Goal: Information Seeking & Learning: Learn about a topic

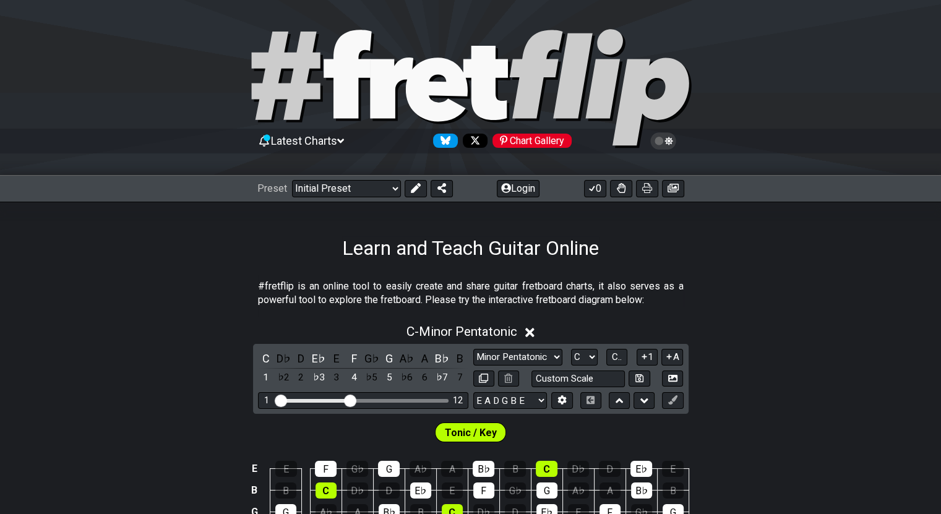
click at [335, 133] on div "Latest Charts Chart Gallery" at bounding box center [470, 141] width 427 height 20
click at [337, 139] on span "Latest Charts" at bounding box center [304, 140] width 66 height 13
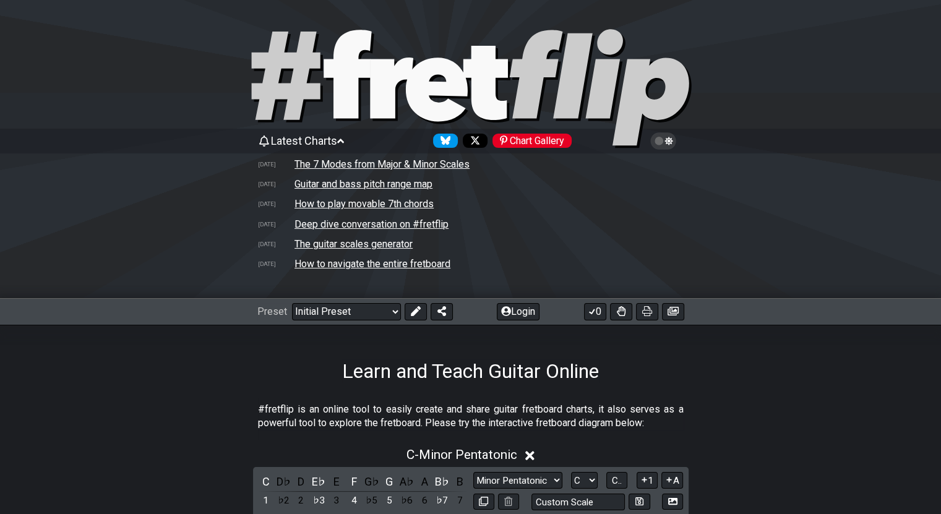
click at [337, 139] on span "Latest Charts" at bounding box center [304, 140] width 66 height 13
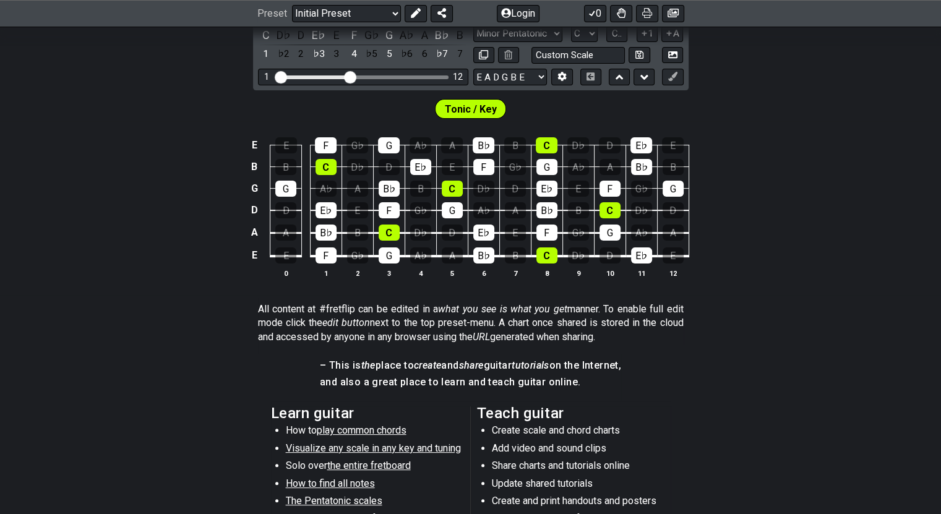
scroll to position [407, 0]
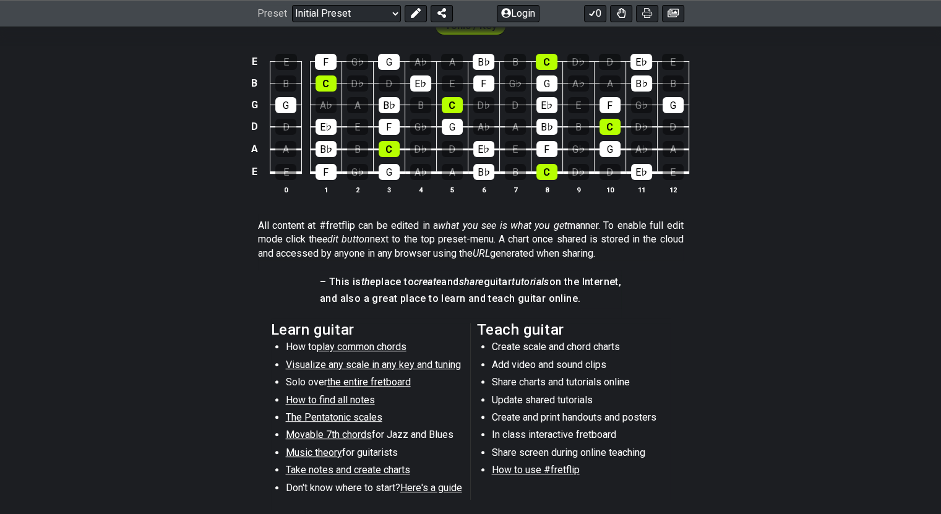
click at [601, 140] on td "G" at bounding box center [610, 138] width 32 height 23
click at [604, 145] on div "G" at bounding box center [610, 149] width 21 height 16
click at [606, 132] on div "C" at bounding box center [610, 127] width 21 height 16
click at [607, 108] on div "F" at bounding box center [610, 105] width 21 height 16
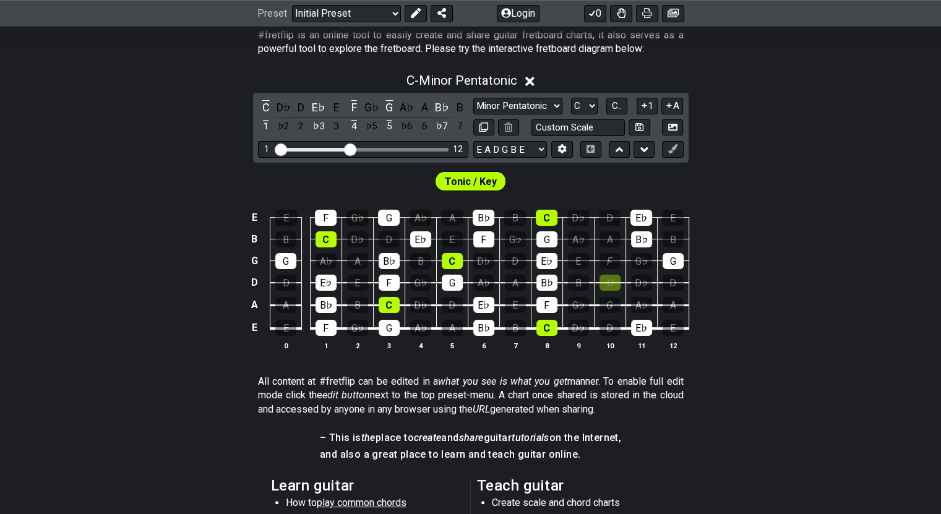
scroll to position [215, 0]
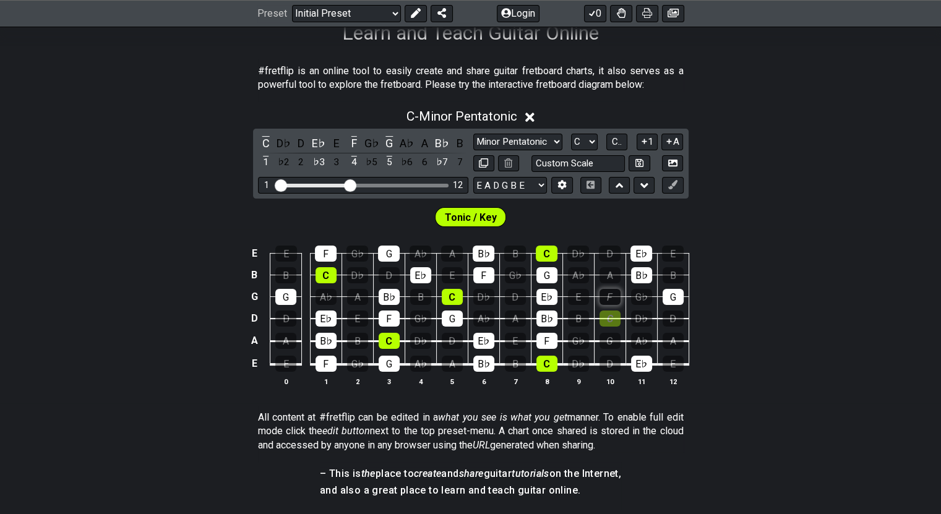
click at [602, 293] on div "F" at bounding box center [610, 297] width 21 height 16
click at [603, 273] on div "A" at bounding box center [610, 275] width 21 height 16
click at [607, 317] on div "C" at bounding box center [610, 319] width 21 height 16
click at [534, 118] on icon at bounding box center [529, 117] width 9 height 9
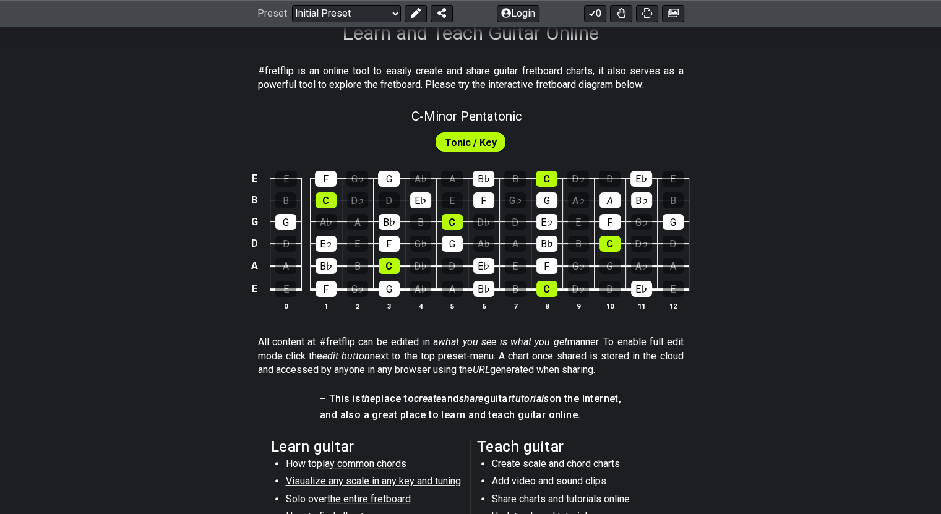
click at [500, 186] on td "G♭" at bounding box center [515, 189] width 32 height 22
click at [489, 178] on div "B♭" at bounding box center [484, 179] width 22 height 16
click at [487, 195] on div "F" at bounding box center [483, 200] width 21 height 16
click at [482, 146] on span "Tonic / Key" at bounding box center [471, 143] width 52 height 18
click at [482, 143] on span "Tonic / Key" at bounding box center [471, 143] width 52 height 18
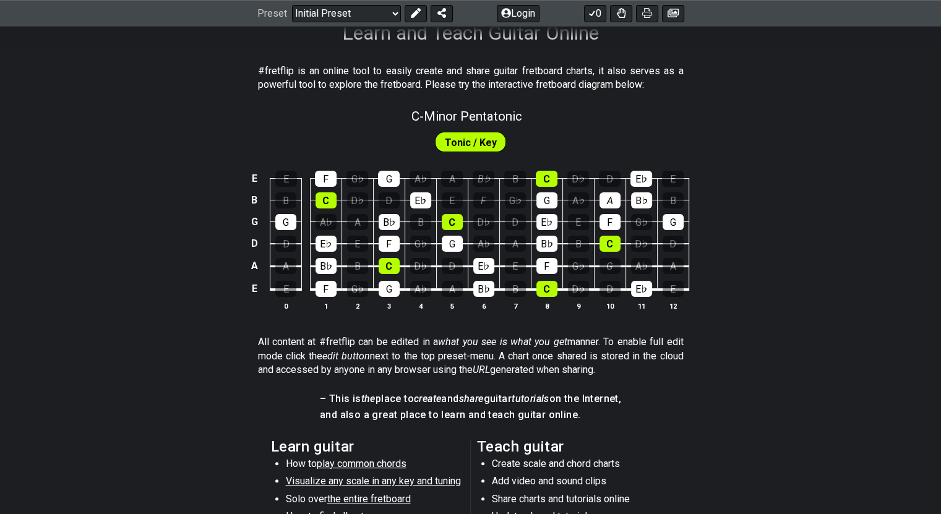
click at [483, 139] on span "Tonic / Key" at bounding box center [471, 143] width 52 height 18
click at [485, 144] on span "Tonic / Key" at bounding box center [471, 143] width 52 height 18
click at [475, 143] on span "Tonic / Key" at bounding box center [471, 143] width 52 height 18
click at [476, 128] on div "Tonic / Key" at bounding box center [470, 139] width 941 height 31
click at [480, 145] on span "Tonic / Key" at bounding box center [471, 143] width 52 height 18
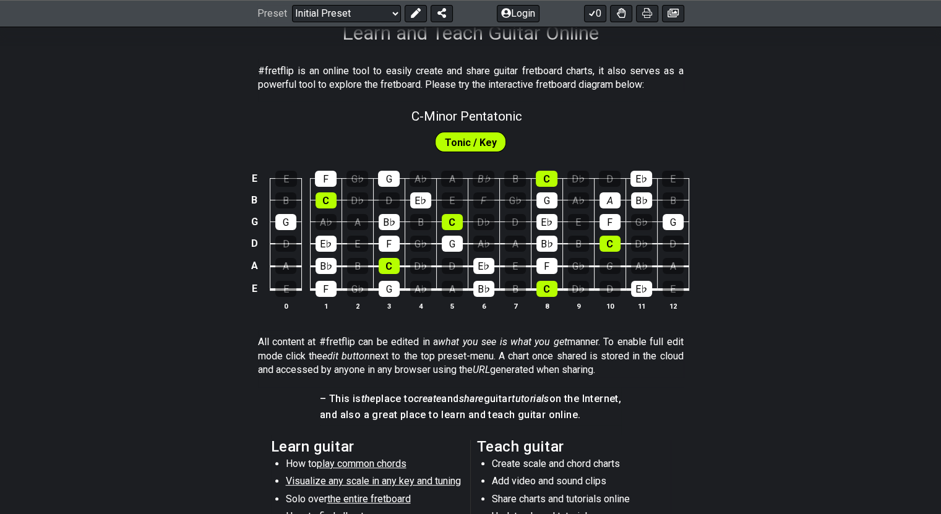
click at [481, 145] on span "Tonic / Key" at bounding box center [471, 143] width 52 height 18
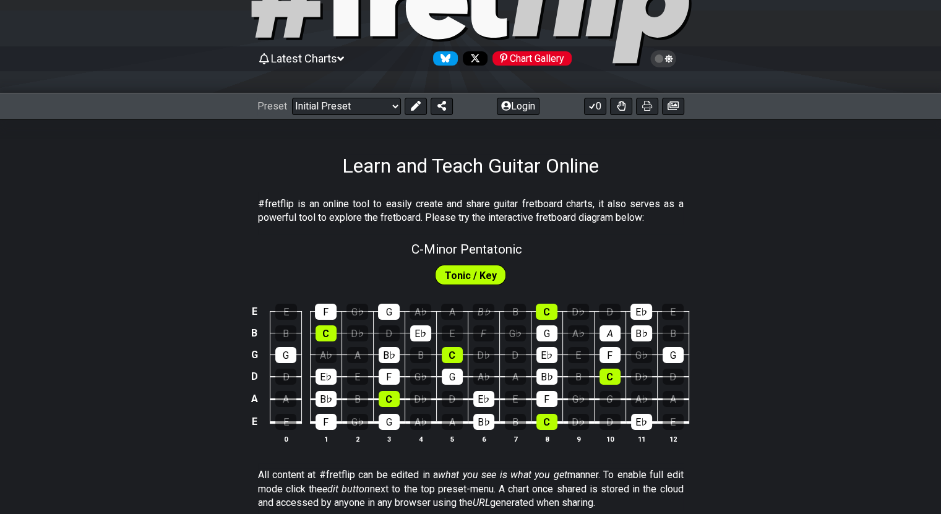
scroll to position [71, 0]
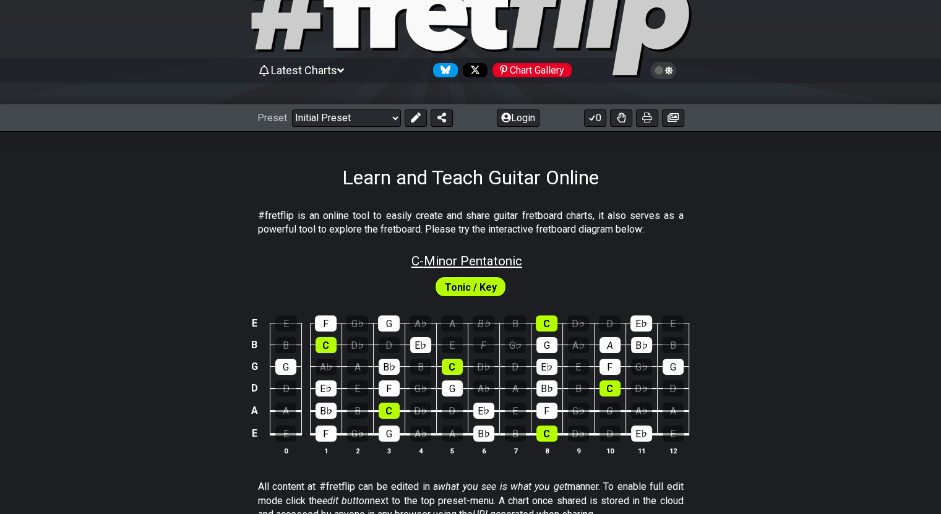
click at [453, 262] on span "C - Minor Pentatonic" at bounding box center [467, 261] width 111 height 15
click at [462, 261] on span "C - Minor Pentatonic" at bounding box center [467, 261] width 111 height 15
select select "C"
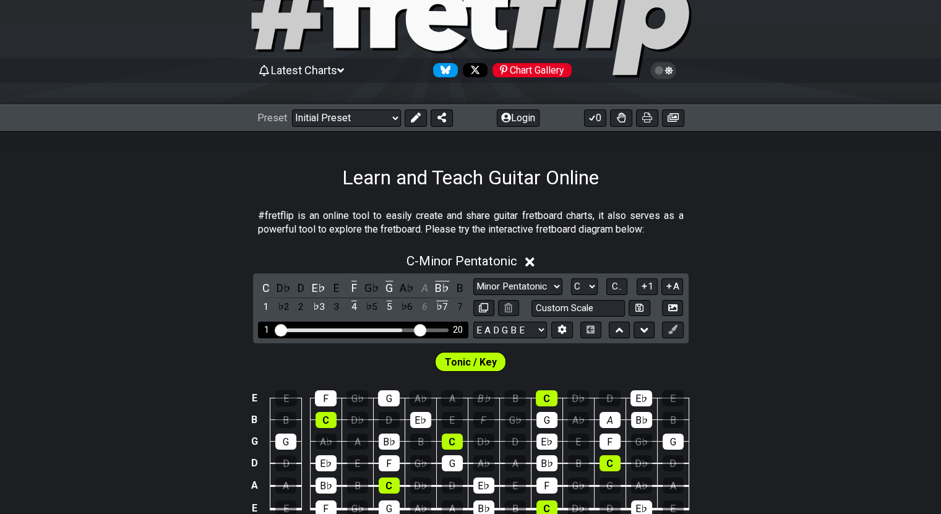
drag, startPoint x: 351, startPoint y: 324, endPoint x: 417, endPoint y: 326, distance: 66.2
click at [417, 329] on input "Visible fret range" at bounding box center [363, 329] width 176 height 0
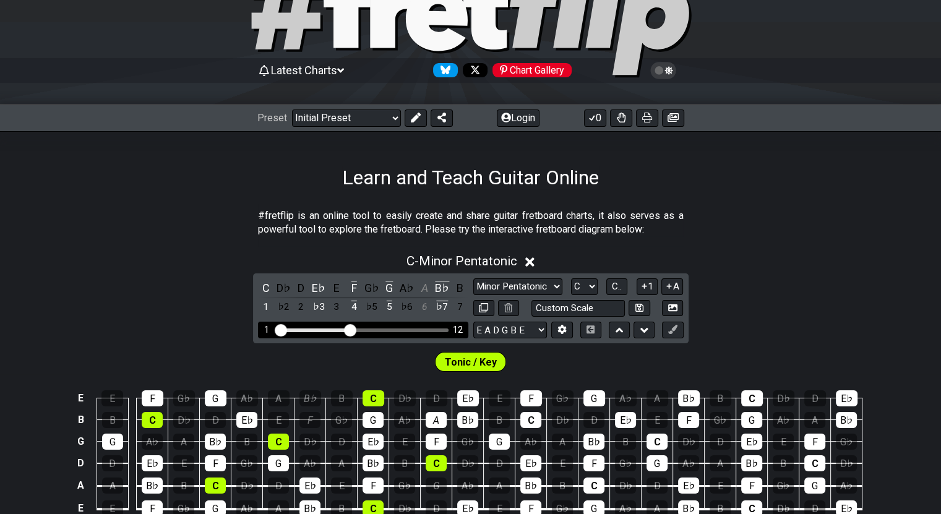
drag, startPoint x: 417, startPoint y: 326, endPoint x: 352, endPoint y: 336, distance: 66.4
click at [352, 329] on input "Visible fret range" at bounding box center [363, 329] width 176 height 0
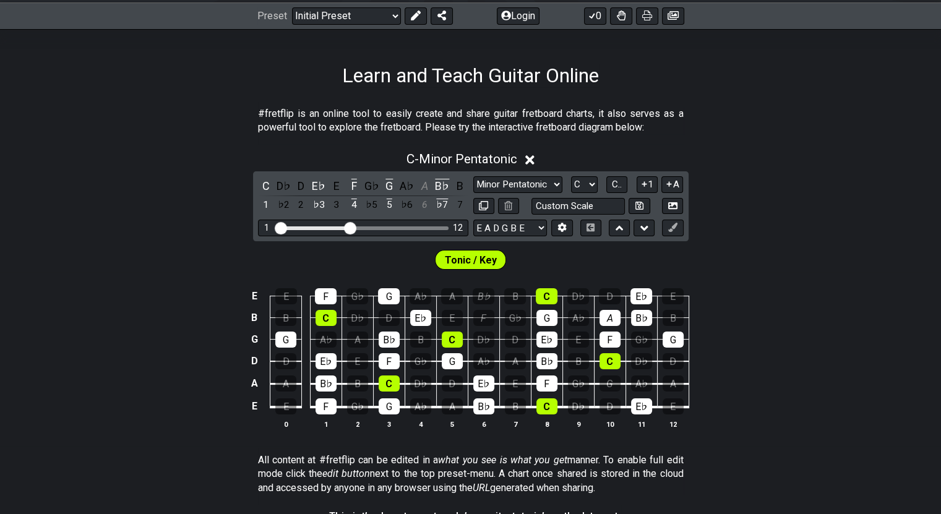
scroll to position [191, 0]
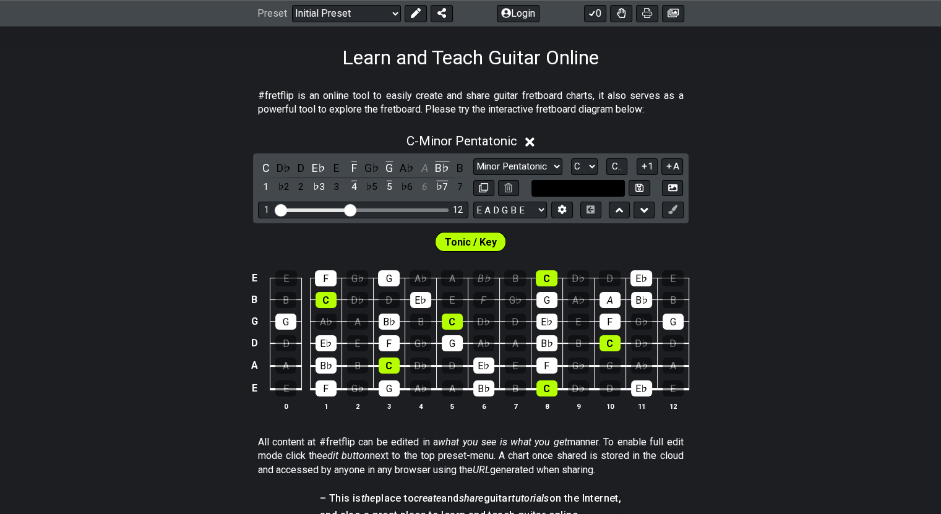
click at [594, 190] on input "text" at bounding box center [579, 188] width 94 height 17
type input "Custom Scale"
click at [631, 207] on div "C - Minor Pentatonic C D♭ D E♭ E F G♭ G A♭ A B♭ B 1 ♭2 2 ♭3 3 4 ♭5 5 ♭6 6 ♭7 7 …" at bounding box center [470, 277] width 941 height 302
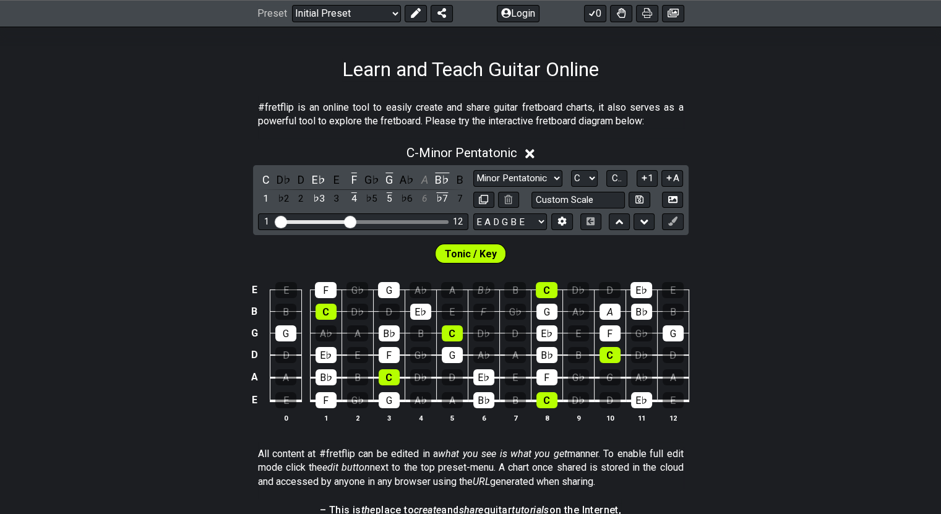
scroll to position [166, 0]
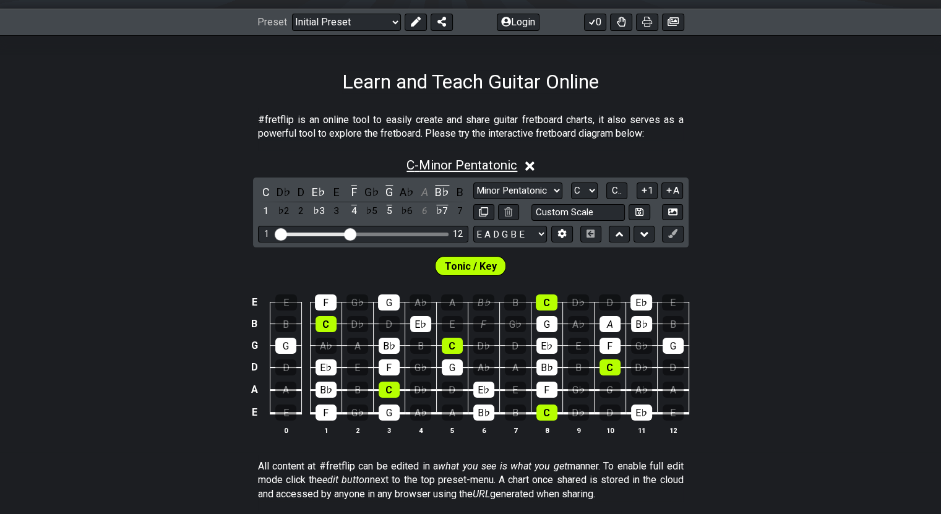
click at [411, 168] on span "C - Minor Pentatonic" at bounding box center [462, 165] width 111 height 15
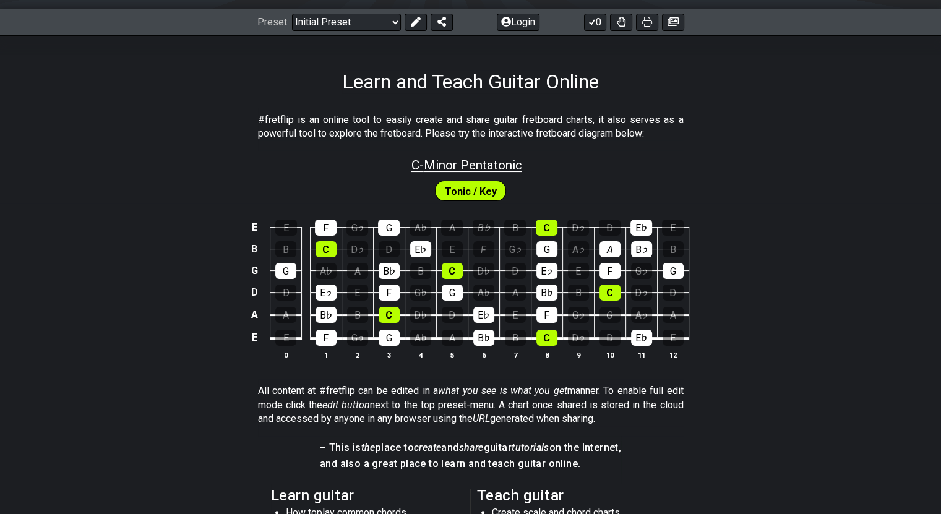
click at [412, 166] on span "C - Minor Pentatonic" at bounding box center [467, 165] width 111 height 15
select select "C"
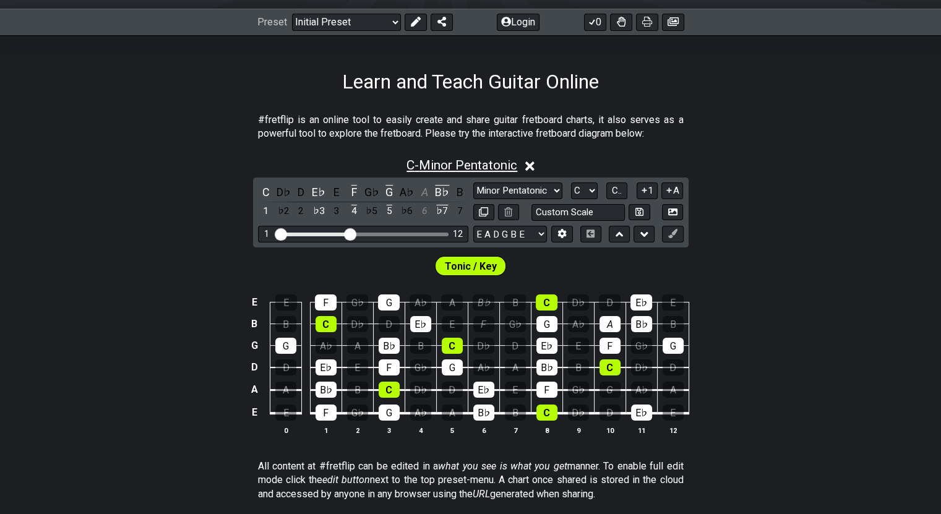
click at [413, 165] on span "C - Minor Pentatonic" at bounding box center [462, 165] width 111 height 15
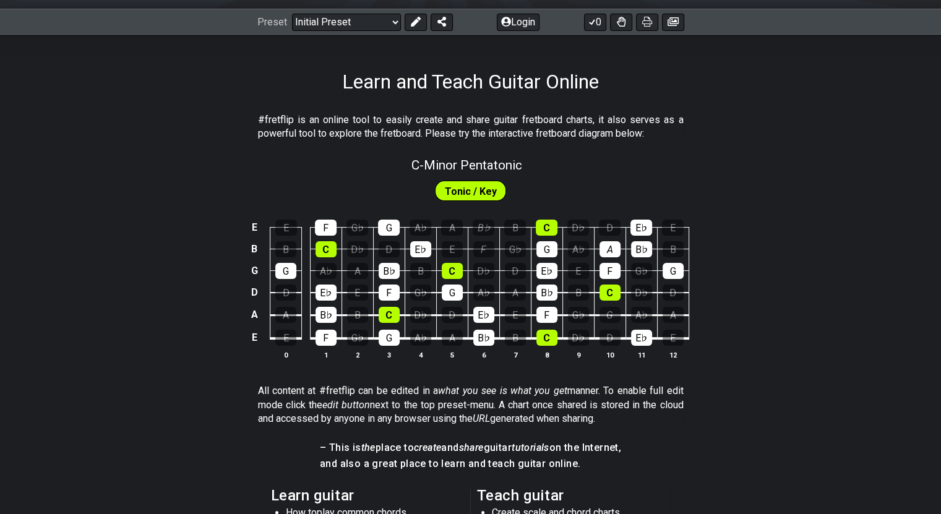
click at [468, 195] on span "Tonic / Key" at bounding box center [471, 192] width 52 height 18
click at [468, 188] on span "Tonic / Key" at bounding box center [471, 192] width 52 height 18
click at [436, 175] on div "Tonic / Key" at bounding box center [470, 188] width 941 height 31
click at [443, 163] on span "C - Minor Pentatonic" at bounding box center [467, 165] width 111 height 15
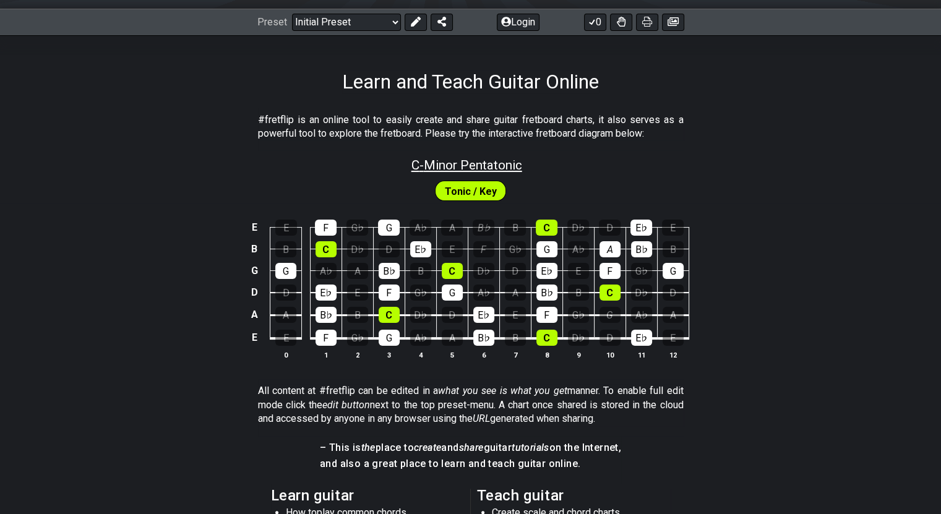
click at [443, 163] on span "C - Minor Pentatonic" at bounding box center [467, 165] width 111 height 15
select select "C"
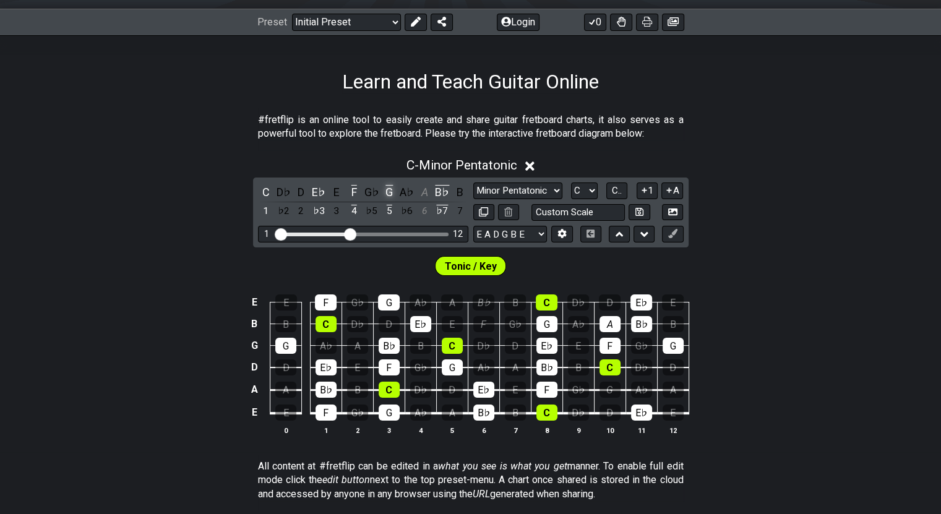
click at [391, 186] on div "G" at bounding box center [389, 192] width 16 height 17
click at [267, 192] on div "C" at bounding box center [266, 192] width 16 height 17
click at [337, 191] on div "E" at bounding box center [337, 192] width 16 height 17
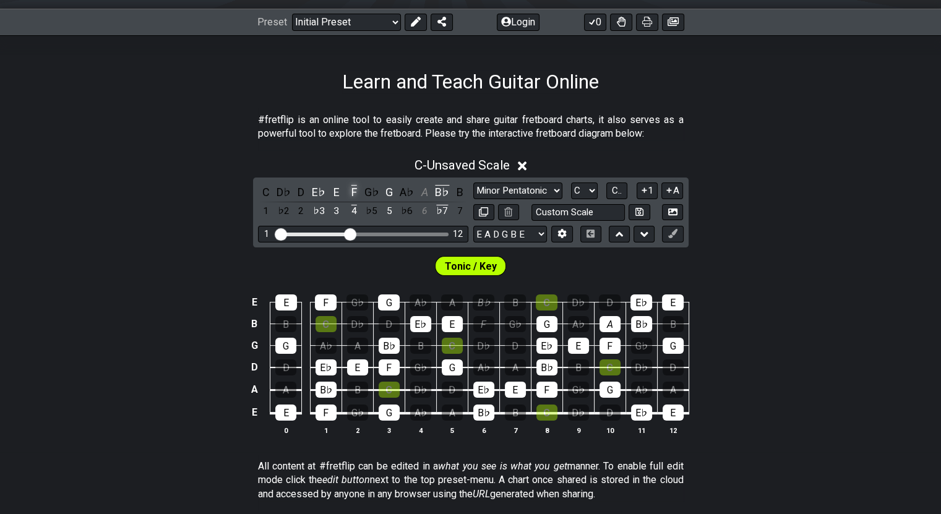
click at [352, 191] on div "F" at bounding box center [354, 192] width 16 height 17
click at [318, 189] on div "E♭" at bounding box center [319, 192] width 16 height 17
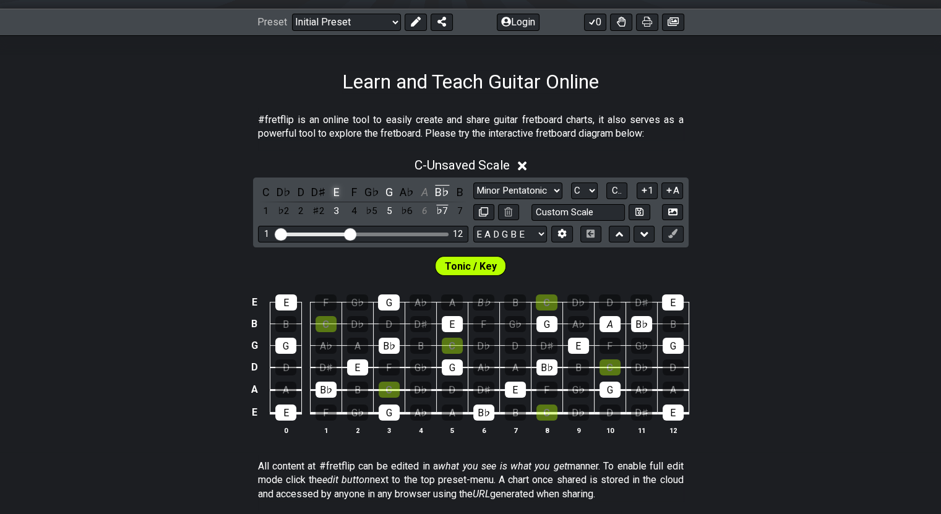
click at [338, 193] on div "E" at bounding box center [337, 192] width 16 height 17
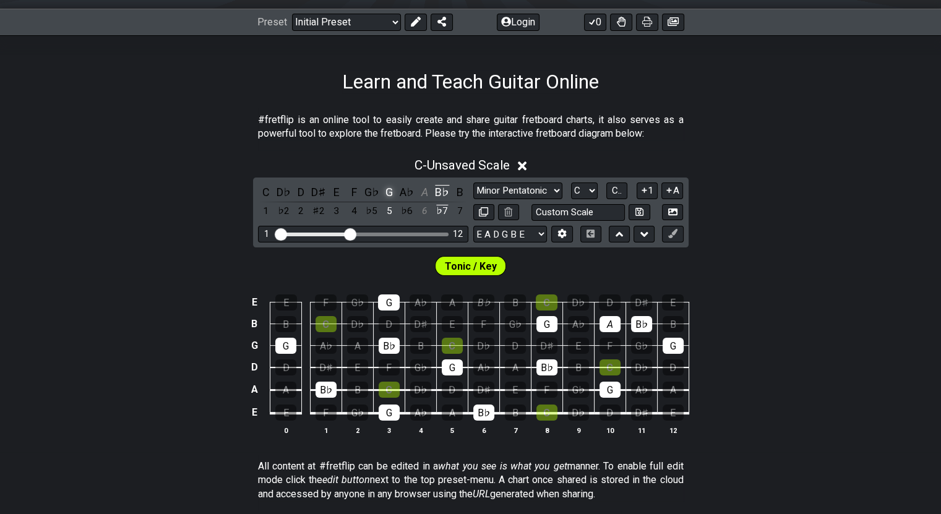
click at [391, 192] on div "G" at bounding box center [389, 192] width 16 height 17
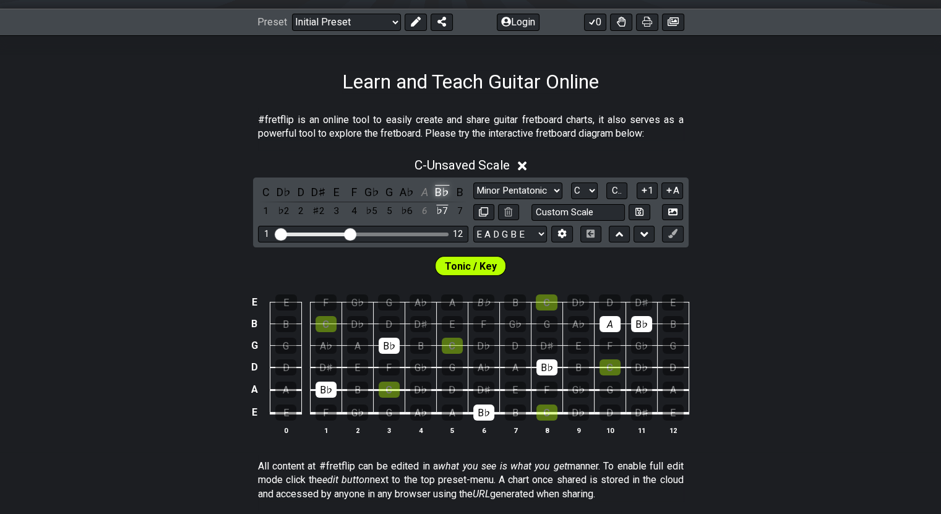
click at [444, 190] on div "B♭" at bounding box center [442, 192] width 16 height 17
click at [392, 189] on div "G" at bounding box center [389, 192] width 16 height 17
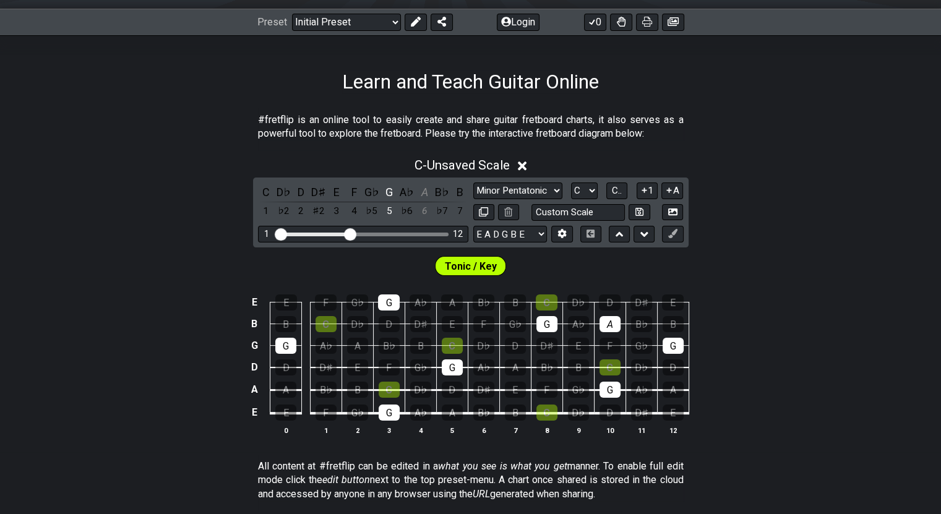
click at [527, 167] on icon at bounding box center [522, 166] width 9 height 9
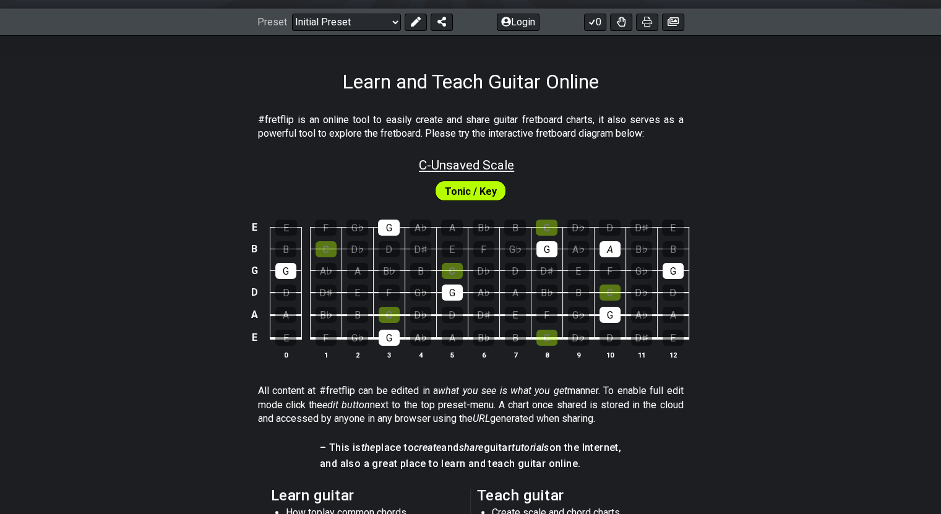
click at [513, 171] on span "C - Unsaved Scale" at bounding box center [466, 165] width 95 height 15
select select "C"
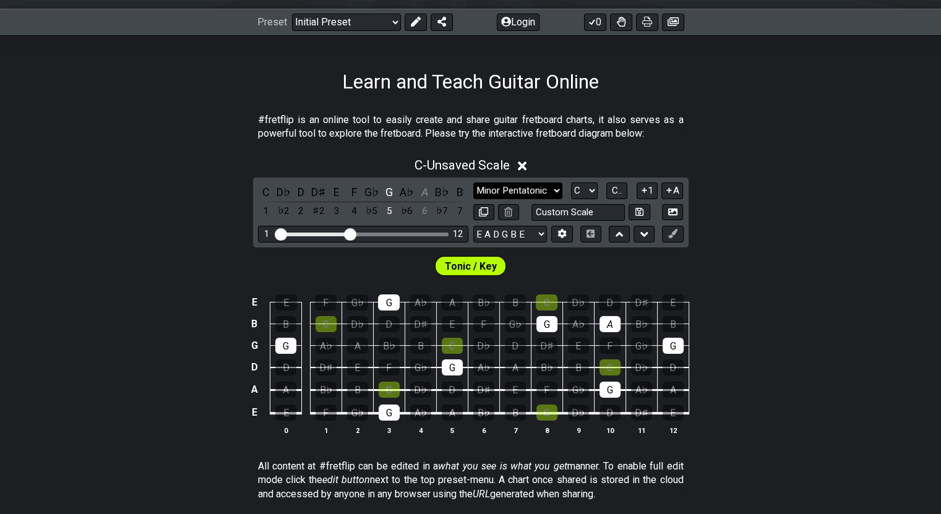
click at [528, 191] on select "Minor Pentatonic Click to edit Minor Pentatonic Major Pentatonic Minor Blues Ma…" at bounding box center [517, 191] width 89 height 17
select select "Click to edit"
click at [473, 183] on select "Minor Pentatonic Click to edit Minor Pentatonic Major Pentatonic Minor Blues Ma…" at bounding box center [517, 191] width 89 height 17
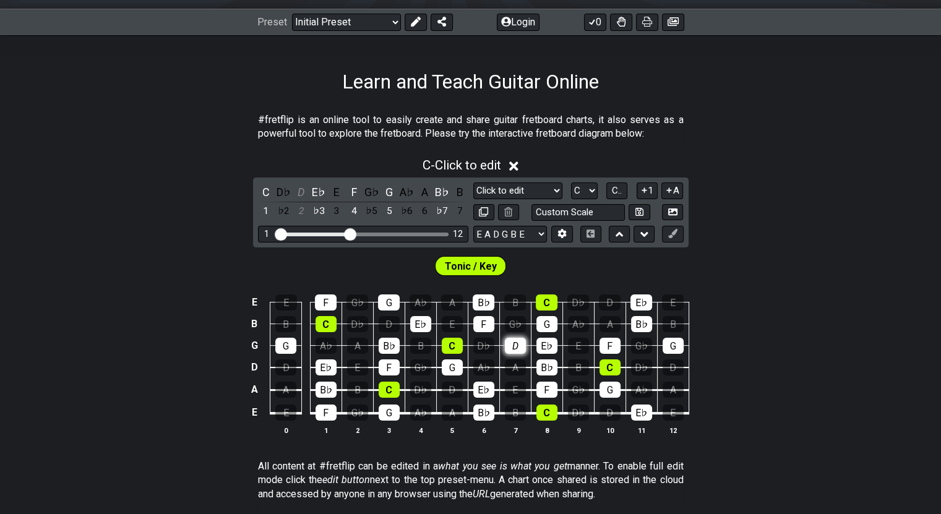
click at [516, 347] on div "D" at bounding box center [515, 346] width 21 height 16
click at [517, 326] on div "G♭" at bounding box center [515, 324] width 21 height 16
click at [512, 344] on div "D" at bounding box center [515, 346] width 21 height 16
click at [512, 324] on div "G♭" at bounding box center [515, 324] width 21 height 16
click at [571, 210] on input "text" at bounding box center [579, 212] width 94 height 17
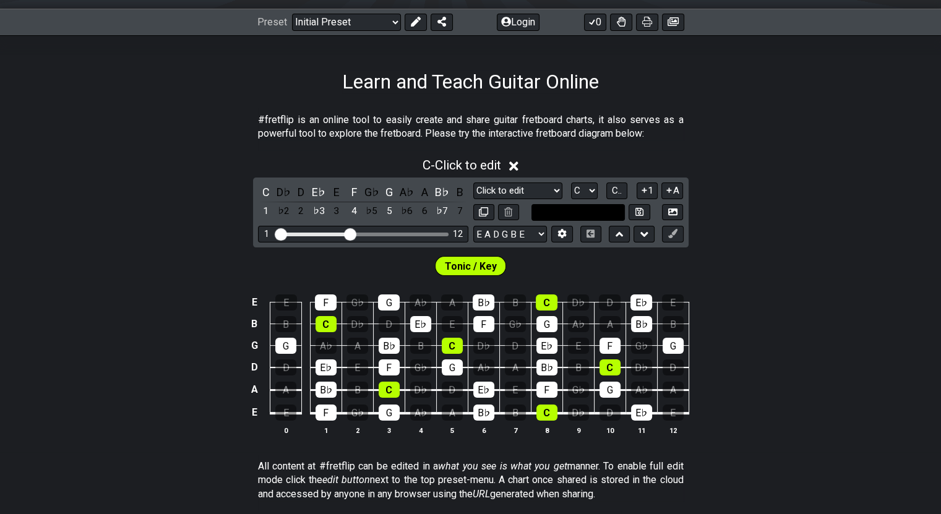
click at [571, 210] on input "text" at bounding box center [579, 212] width 94 height 17
type input "Custom Scale"
click at [586, 188] on select "A♭ A A♯ B♭ B C C♯ D♭ D D♯ E♭ E F F♯ G♭ G G♯" at bounding box center [584, 191] width 27 height 17
select select "D"
click at [571, 183] on select "A♭ A A♯ B♭ B C C♯ D♭ D D♯ E♭ E F F♯ G♭ G G♯" at bounding box center [584, 191] width 27 height 17
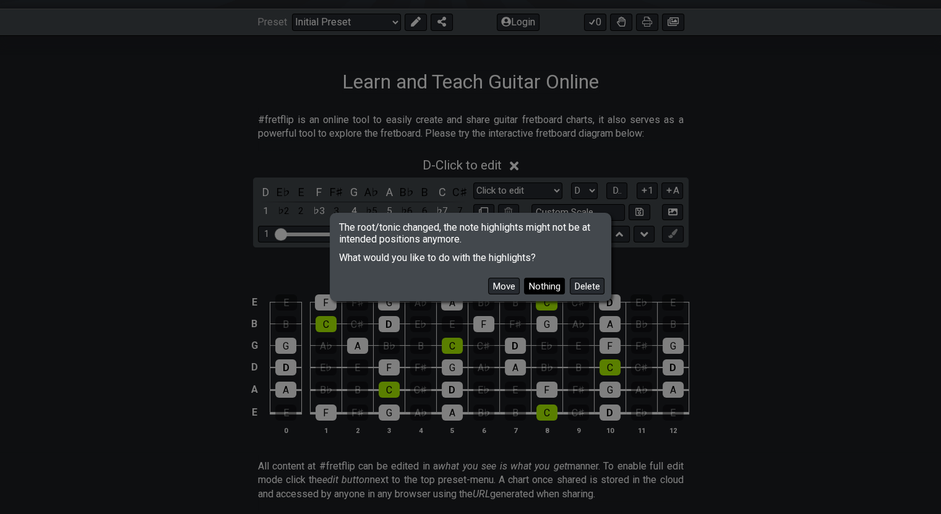
click at [552, 286] on button "Nothing" at bounding box center [544, 286] width 41 height 17
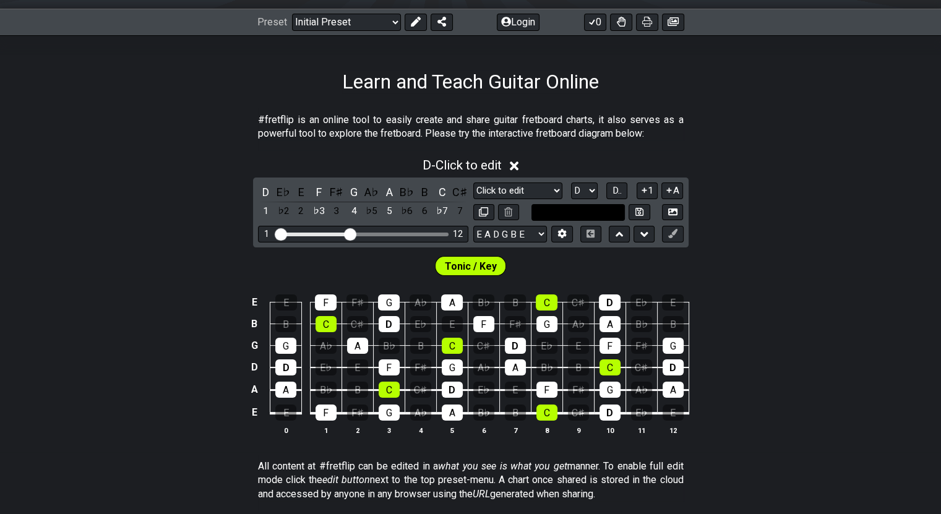
click at [577, 207] on input "text" at bounding box center [579, 212] width 94 height 17
type input "Custom Scale"
click at [502, 188] on select "Minor Pentatonic Click to edit Minor Pentatonic Major Pentatonic Minor Blues Ma…" at bounding box center [517, 191] width 89 height 17
select select "Minor Pentatonic"
click at [473, 183] on select "Minor Pentatonic Click to edit Minor Pentatonic Major Pentatonic Minor Blues Ma…" at bounding box center [517, 191] width 89 height 17
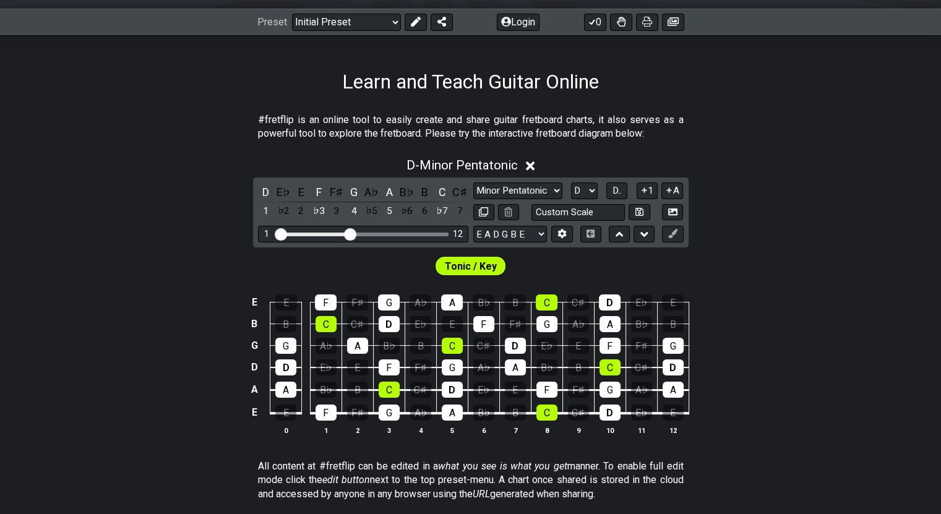
click at [545, 255] on div "Tonic / Key" at bounding box center [470, 263] width 941 height 31
click at [598, 209] on input "text" at bounding box center [579, 212] width 94 height 17
type input "Custom Scale"
click at [547, 192] on select "Minor Pentatonic Click to edit Minor Pentatonic Major Pentatonic Minor Blues Ma…" at bounding box center [517, 191] width 89 height 17
click at [609, 201] on div "Minor Pentatonic Click to edit Minor Pentatonic Major Pentatonic Minor Blues Ma…" at bounding box center [578, 202] width 210 height 38
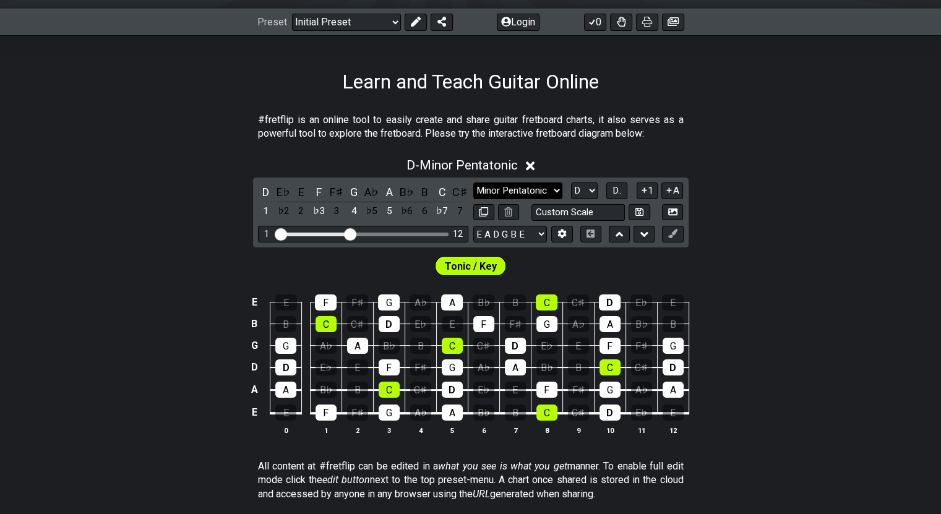
click at [532, 186] on select "Minor Pentatonic Click to edit Minor Pentatonic Major Pentatonic Minor Blues Ma…" at bounding box center [517, 191] width 89 height 17
select select "Major Pentatonic"
click at [473, 183] on select "Minor Pentatonic Click to edit Minor Pentatonic Major Pentatonic Minor Blues Ma…" at bounding box center [517, 191] width 89 height 17
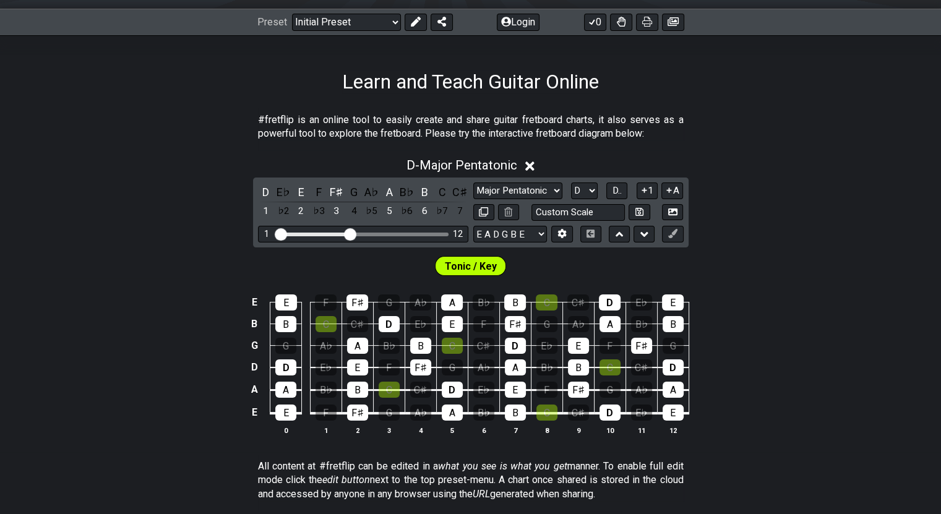
click at [466, 262] on span "Tonic / Key" at bounding box center [471, 266] width 52 height 18
click at [631, 232] on icon at bounding box center [645, 234] width 8 height 5
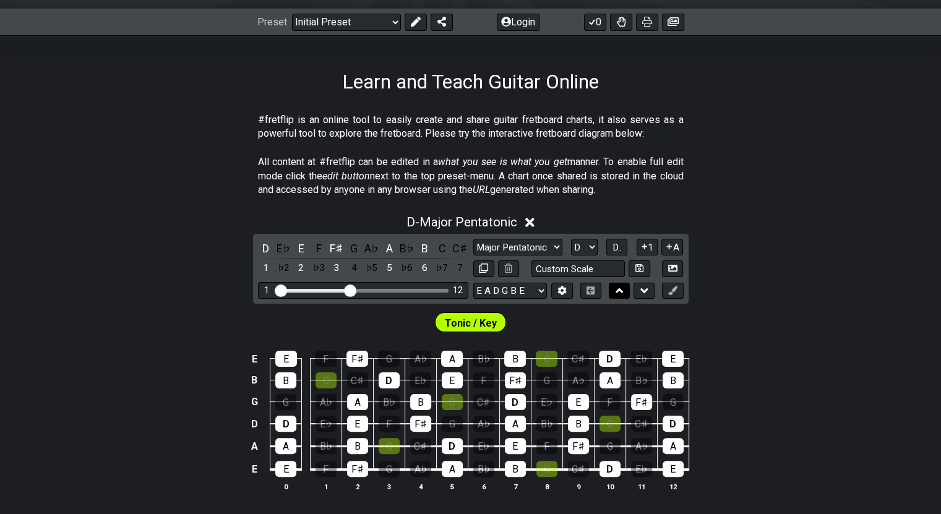
click at [621, 288] on icon at bounding box center [620, 291] width 8 height 12
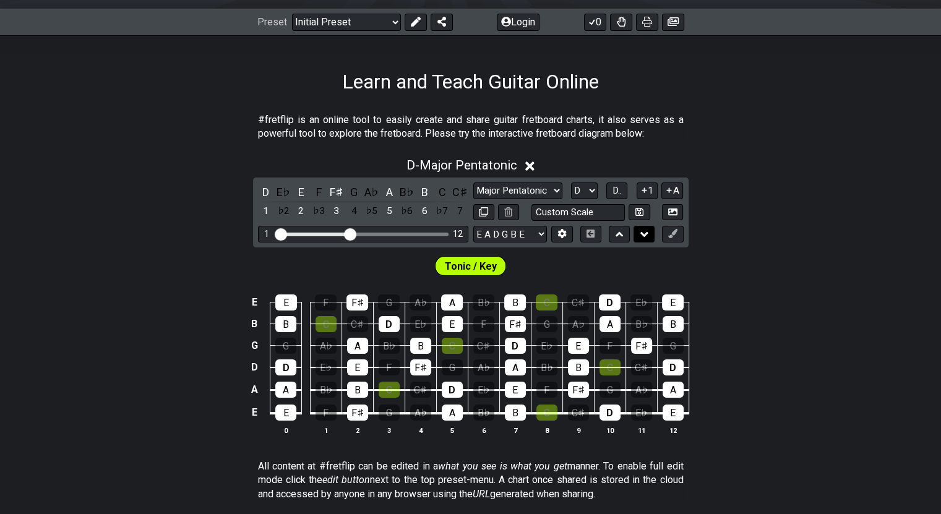
click at [631, 238] on icon at bounding box center [645, 234] width 8 height 12
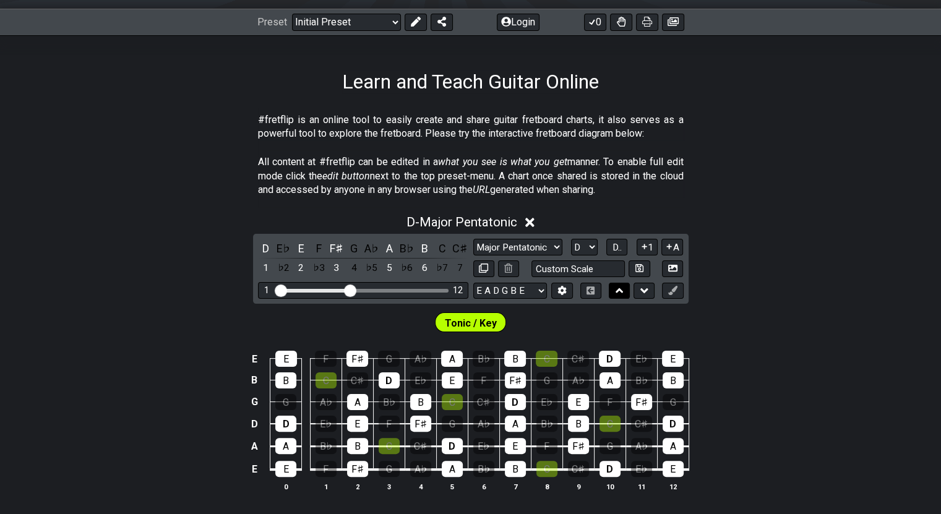
click at [616, 294] on icon at bounding box center [620, 291] width 8 height 12
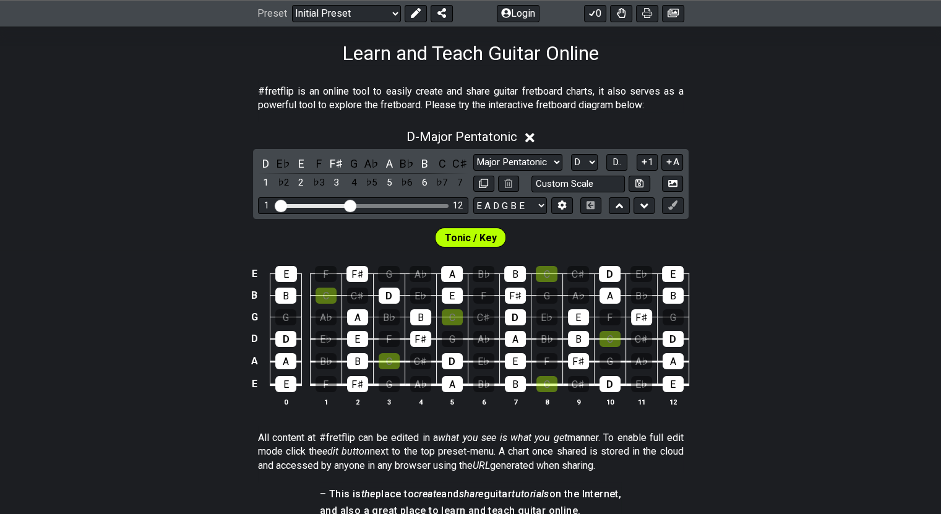
scroll to position [189, 0]
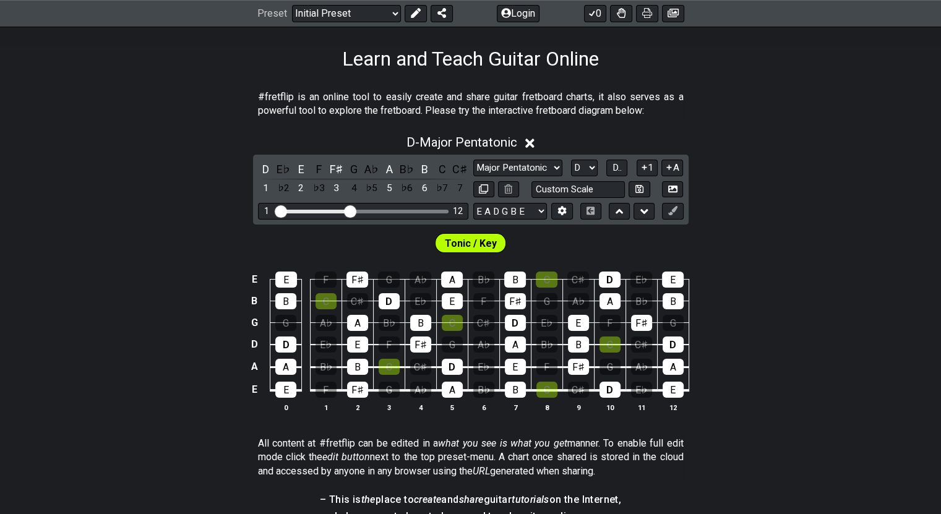
click at [631, 166] on div "1 A" at bounding box center [660, 168] width 47 height 17
click at [631, 165] on icon at bounding box center [670, 167] width 12 height 9
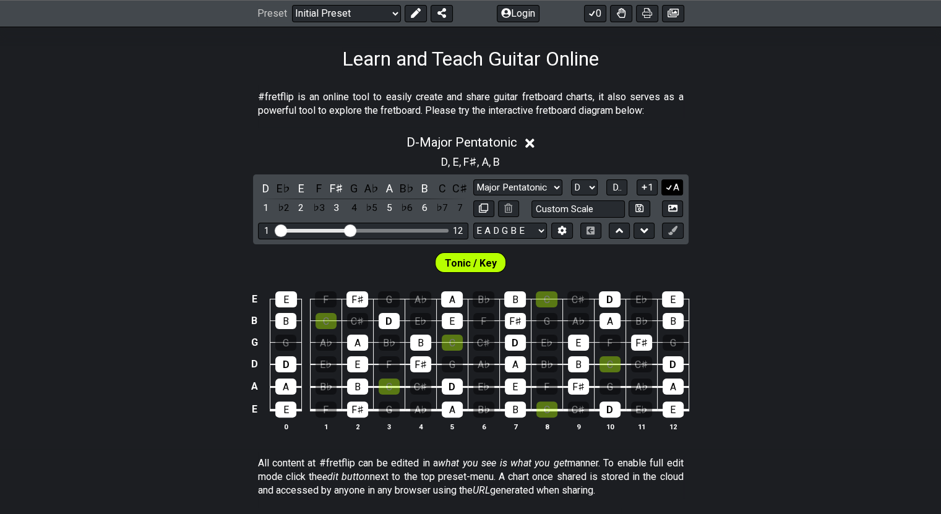
click at [631, 189] on icon at bounding box center [670, 187] width 12 height 9
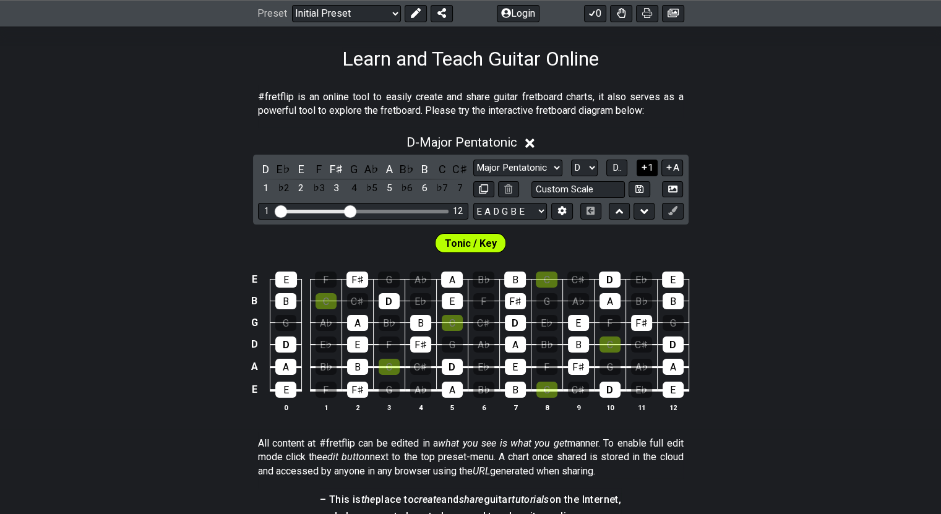
click at [631, 166] on button "1" at bounding box center [647, 168] width 21 height 17
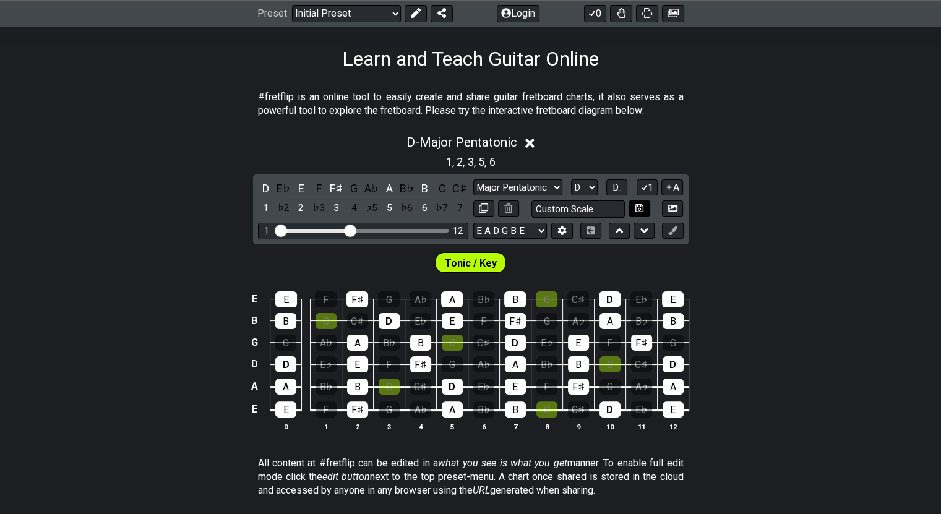
click at [631, 183] on button "1" at bounding box center [647, 187] width 21 height 17
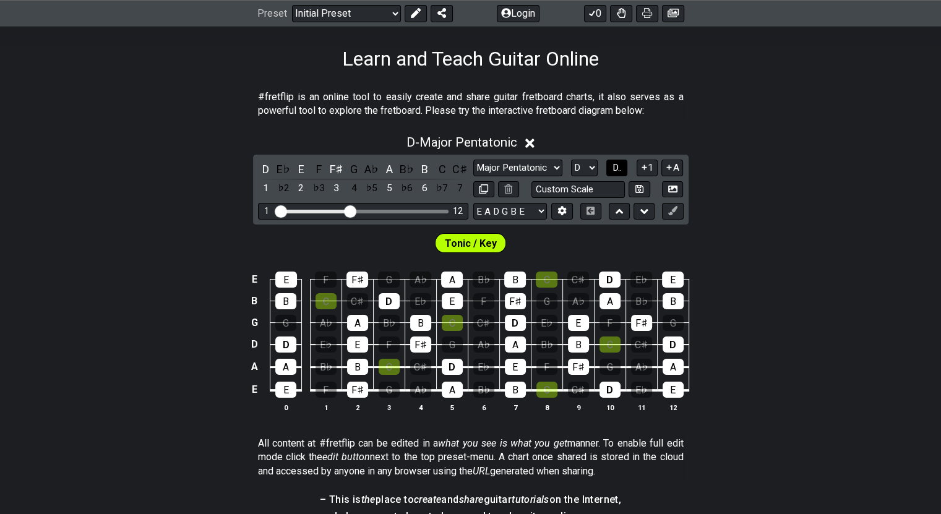
click at [625, 172] on button "D.." at bounding box center [617, 168] width 21 height 17
click at [625, 172] on button "1..7" at bounding box center [617, 168] width 24 height 17
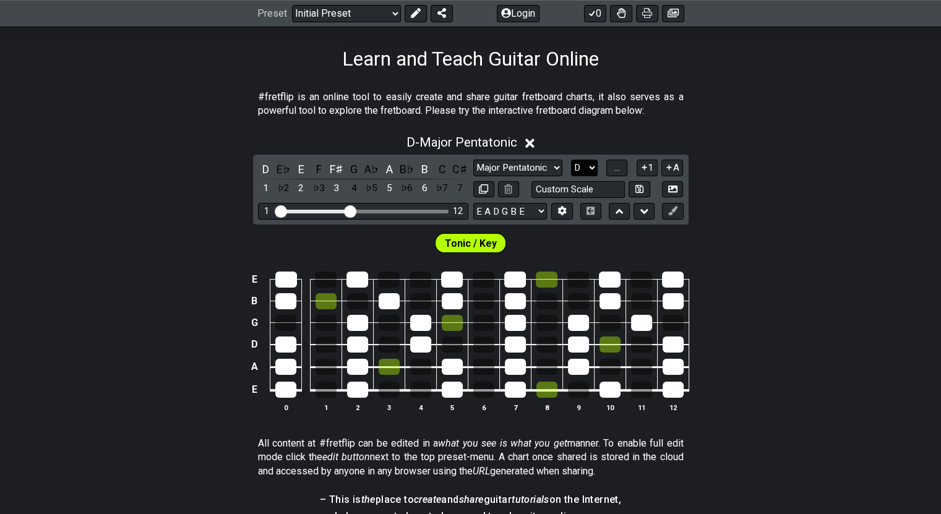
click at [589, 168] on select "A♭ A A♯ B♭ B C C♯ D♭ D D♯ E♭ E F F♯ G♭ G G♯" at bounding box center [584, 168] width 27 height 17
select select "A"
click at [571, 160] on select "A♭ A A♯ B♭ B C C♯ D♭ D D♯ E♭ E F F♯ G♭ G G♯" at bounding box center [584, 168] width 27 height 17
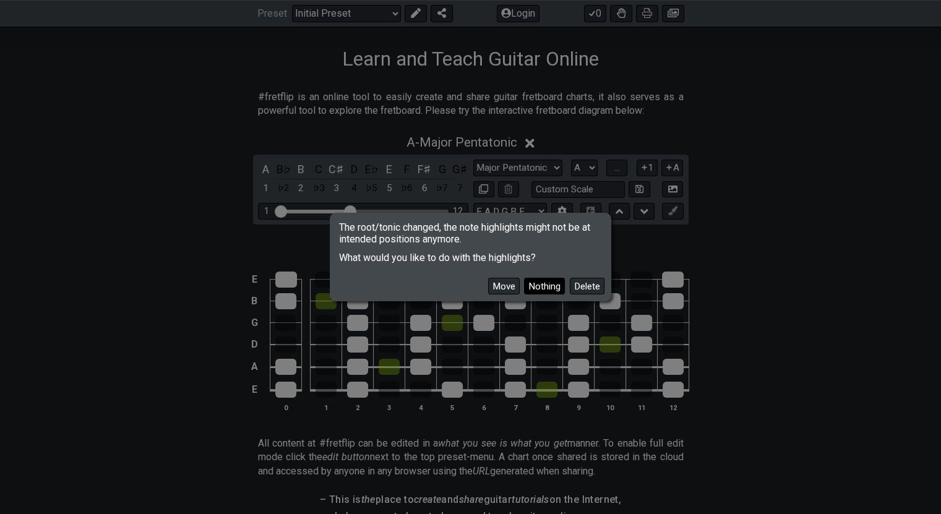
click at [545, 287] on button "Nothing" at bounding box center [544, 286] width 41 height 17
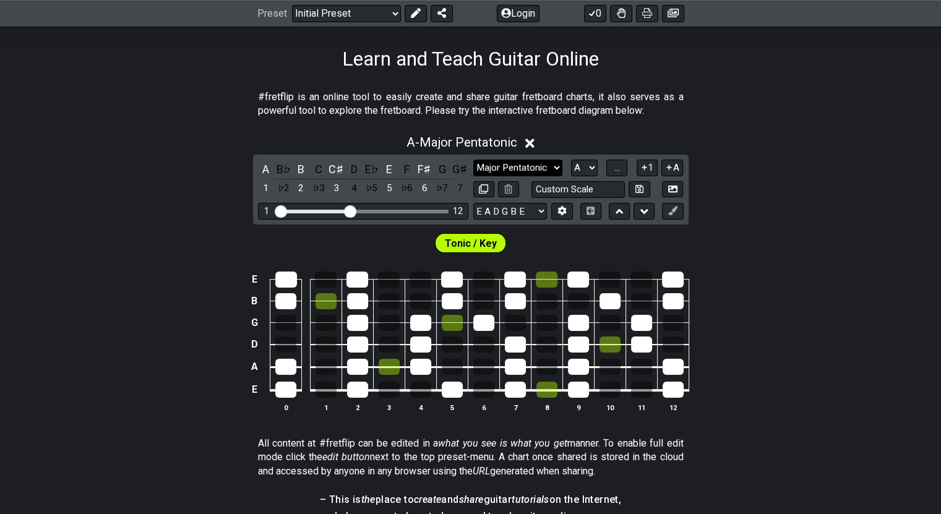
click at [537, 161] on select "Minor Pentatonic Click to edit Minor Pentatonic Major Pentatonic Minor Blues Ma…" at bounding box center [517, 168] width 89 height 17
select select "Minor Pentatonic"
click at [473, 160] on select "Minor Pentatonic Click to edit Minor Pentatonic Major Pentatonic Minor Blues Ma…" at bounding box center [517, 168] width 89 height 17
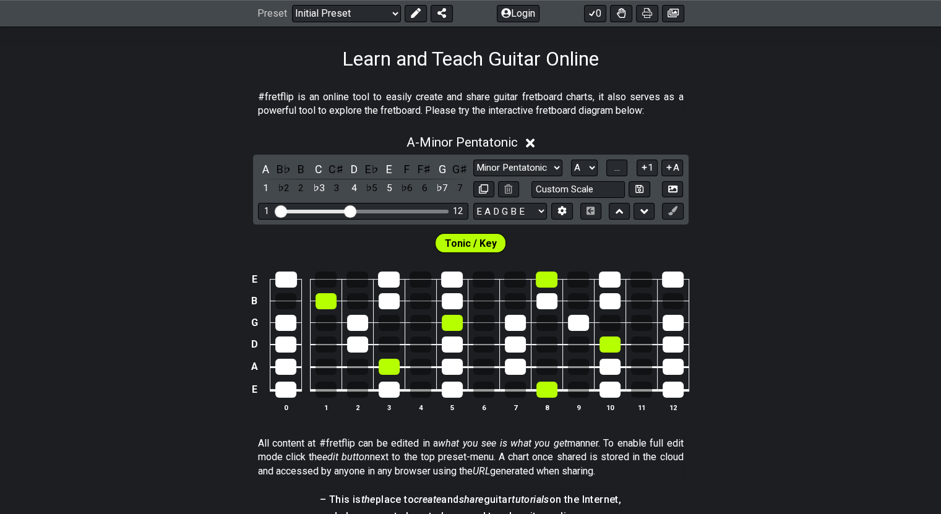
click at [526, 233] on div "Tonic / Key" at bounding box center [470, 240] width 941 height 31
click at [616, 171] on span "..." at bounding box center [618, 167] width 6 height 11
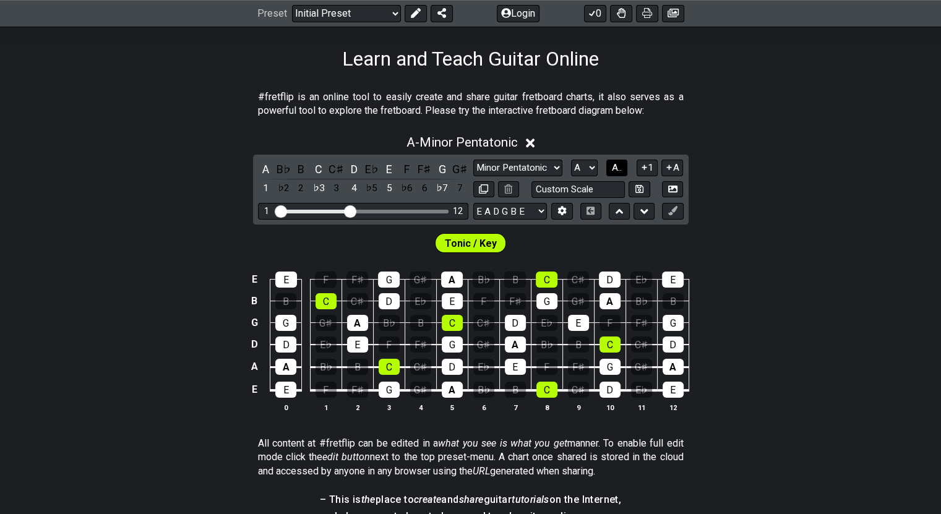
click at [621, 168] on span "A.." at bounding box center [617, 167] width 10 height 11
click at [621, 168] on span "1..7" at bounding box center [617, 167] width 15 height 11
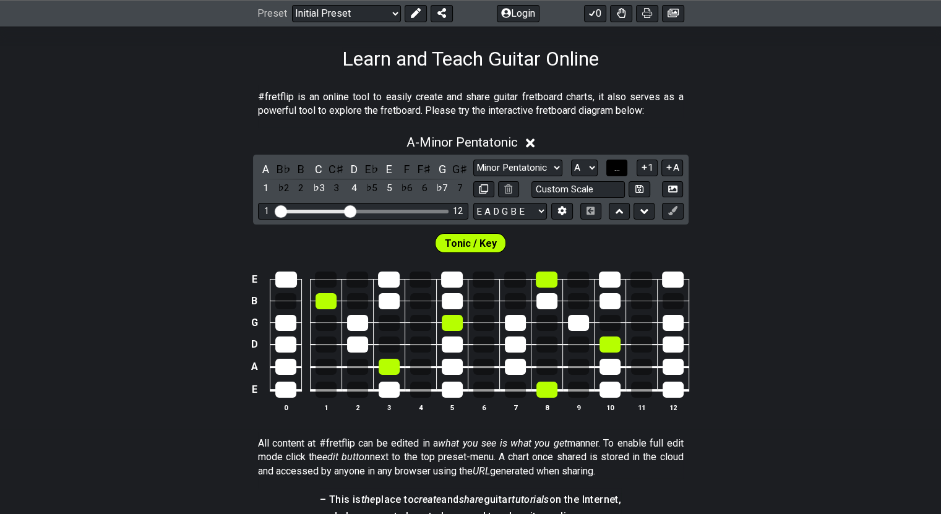
click at [616, 171] on span "..." at bounding box center [618, 167] width 6 height 11
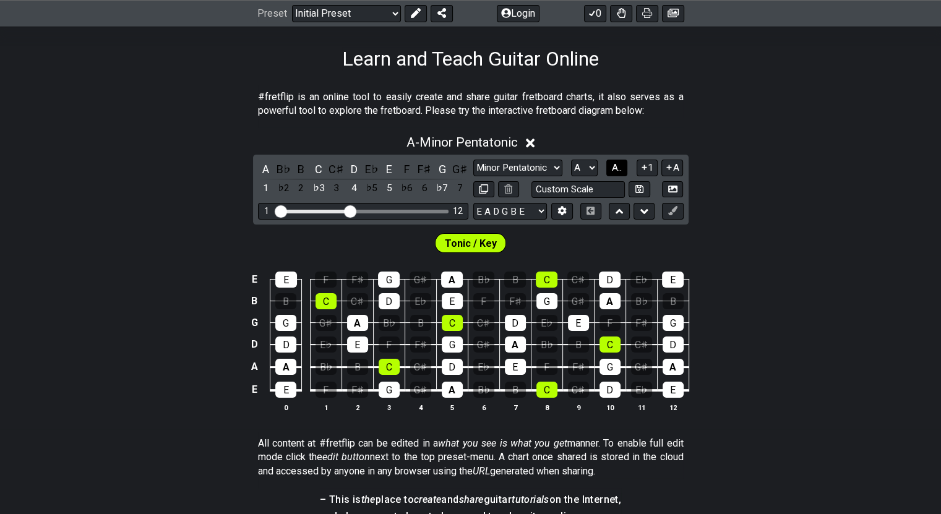
click at [616, 171] on span "A.." at bounding box center [617, 167] width 10 height 11
click at [616, 171] on span "1..7" at bounding box center [617, 167] width 15 height 11
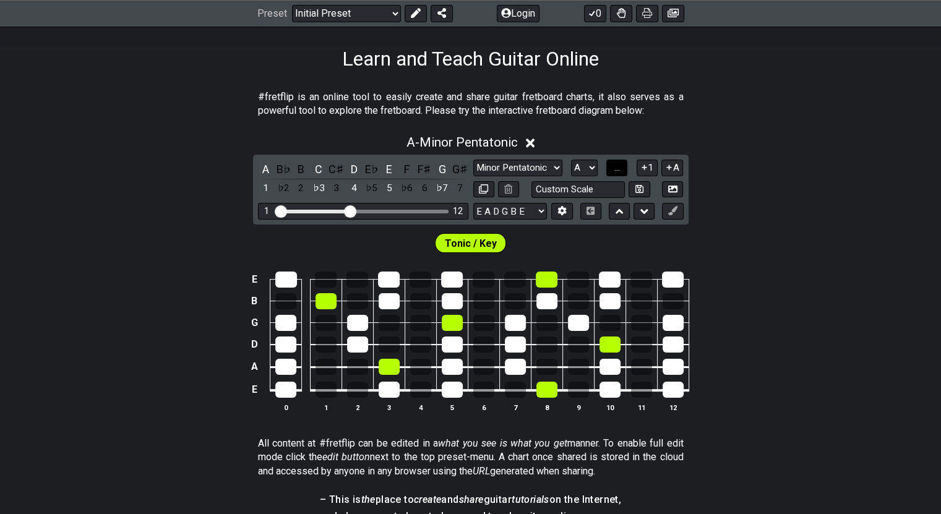
click at [616, 171] on span "..." at bounding box center [618, 167] width 6 height 11
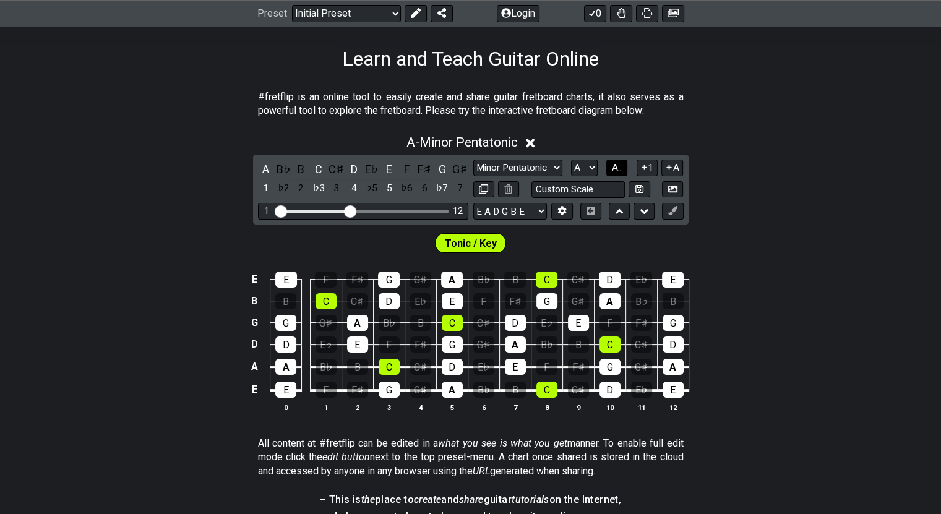
click at [616, 171] on span "A.." at bounding box center [617, 167] width 10 height 11
click at [542, 165] on select "Minor Pentatonic Click to edit Minor Pentatonic Major Pentatonic Minor Blues Ma…" at bounding box center [517, 168] width 89 height 17
click at [631, 238] on div "Tonic / Key" at bounding box center [470, 240] width 941 height 31
click at [542, 389] on div "♭3" at bounding box center [547, 390] width 21 height 16
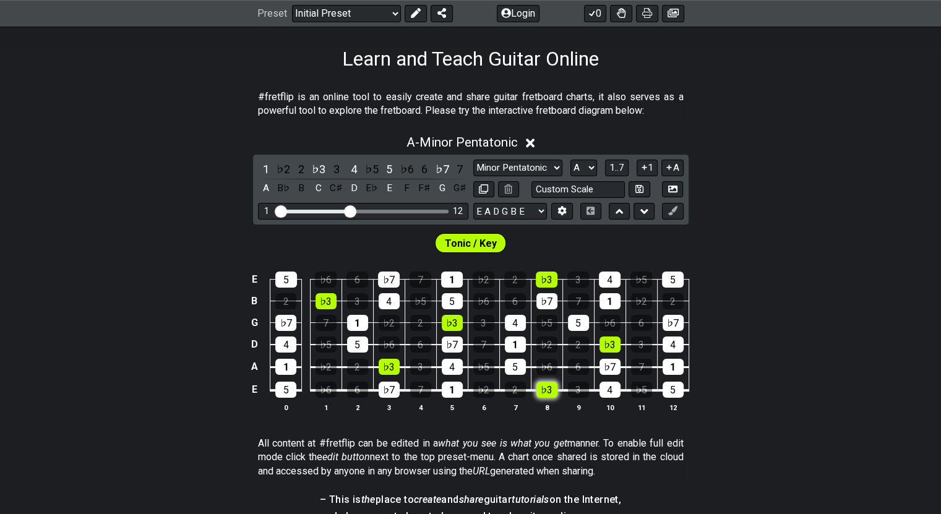
click at [542, 389] on div "♭3" at bounding box center [547, 390] width 21 height 16
click at [542, 391] on div "♭3" at bounding box center [547, 390] width 21 height 16
click at [317, 171] on div "♭3" at bounding box center [319, 169] width 16 height 17
click at [318, 171] on div "♯2" at bounding box center [319, 169] width 16 height 17
click at [337, 168] on div "3" at bounding box center [337, 169] width 16 height 17
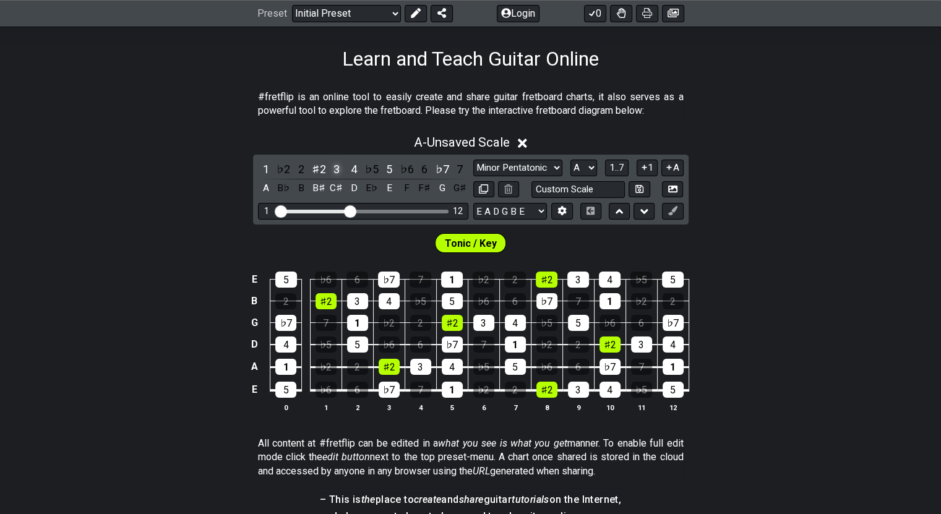
click at [335, 171] on div "3" at bounding box center [337, 169] width 16 height 17
click at [376, 171] on div "♭5" at bounding box center [372, 169] width 16 height 17
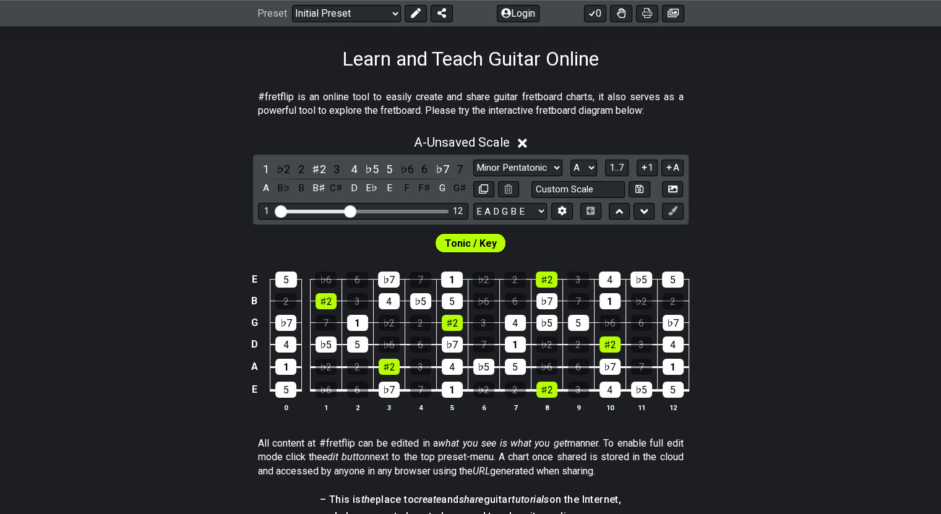
click at [527, 141] on icon at bounding box center [522, 143] width 9 height 9
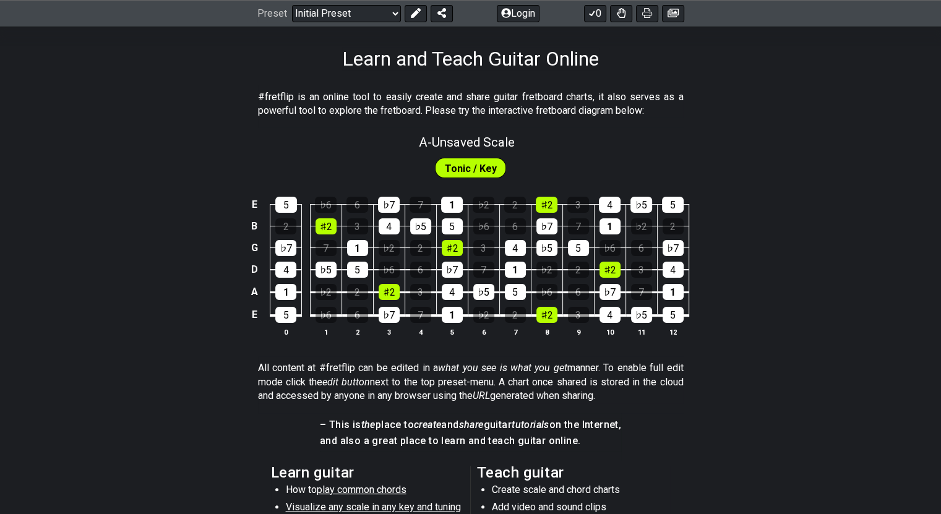
click at [478, 165] on span "Tonic / Key" at bounding box center [471, 169] width 52 height 18
click at [478, 139] on span "A - Unsaved Scale" at bounding box center [467, 142] width 96 height 15
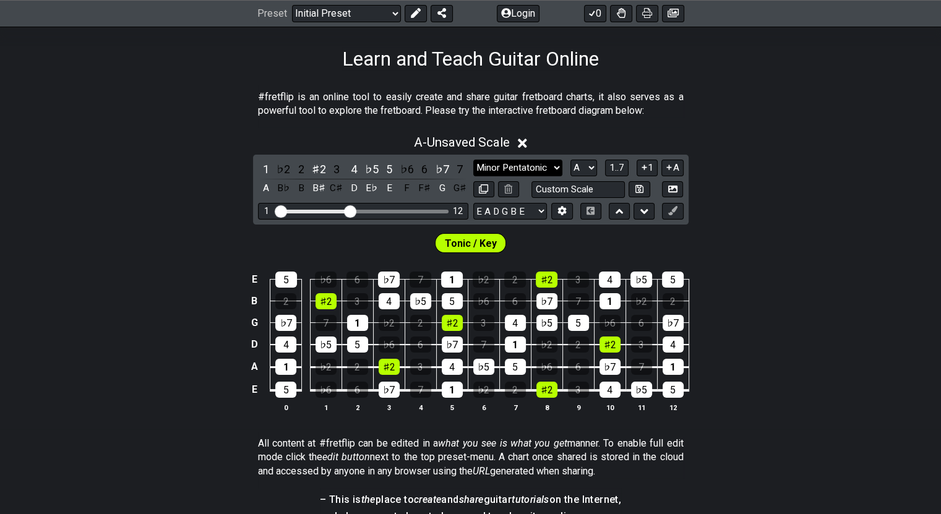
click at [502, 168] on select "Minor Pentatonic Click to edit Minor Pentatonic Major Pentatonic Minor Blues Ma…" at bounding box center [517, 168] width 89 height 17
click at [389, 228] on div "Tonic / Key" at bounding box center [470, 240] width 941 height 31
click at [589, 162] on select "A♭ A A♯ B♭ B C C♯ D♭ D D♯ E♭ E F F♯ G♭ G G♯" at bounding box center [584, 168] width 27 height 17
click at [571, 160] on select "A♭ A A♯ B♭ B C C♯ D♭ D D♯ E♭ E F F♯ G♭ G G♯" at bounding box center [584, 168] width 27 height 17
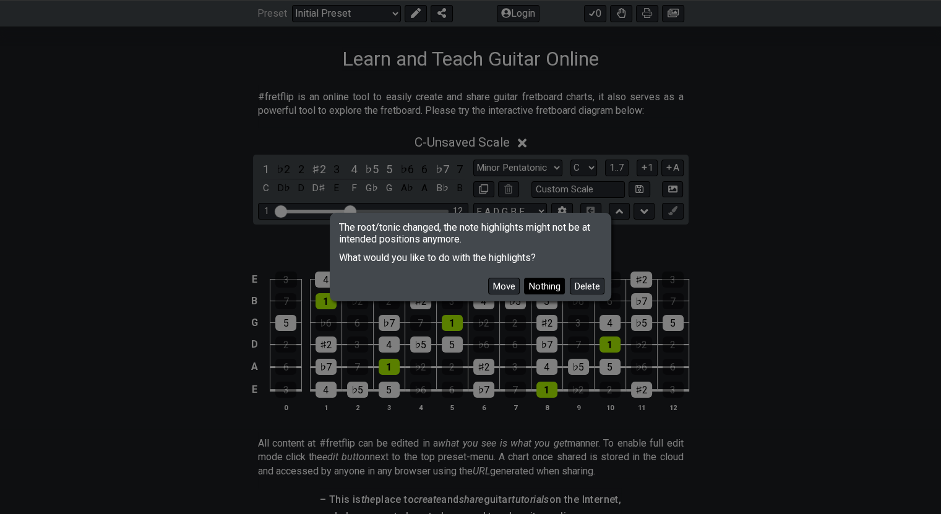
click at [546, 285] on button "Nothing" at bounding box center [544, 286] width 41 height 17
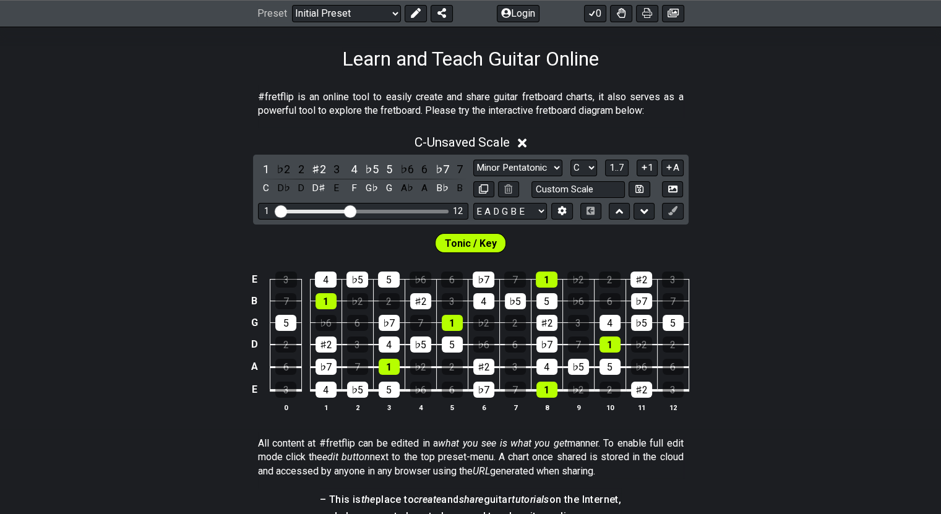
click at [555, 267] on td "1" at bounding box center [547, 269] width 32 height 22
click at [555, 256] on div "E 3 4 ♭5 5 ♭6 6 ♭7 7 1 ♭2 2 ♯2 3 B 7 1 ♭2 2 ♯2 3 4 ♭5 5 ♭6 6 ♭7 7 G 5 ♭6 6 ♭7 7…" at bounding box center [470, 343] width 941 height 174
click at [586, 160] on select "A♭ A A♯ B♭ B C C♯ D♭ D D♯ E♭ E F F♯ G♭ G G♯" at bounding box center [584, 168] width 27 height 17
click at [571, 160] on select "A♭ A A♯ B♭ B C C♯ D♭ D D♯ E♭ E F F♯ G♭ G G♯" at bounding box center [584, 168] width 27 height 17
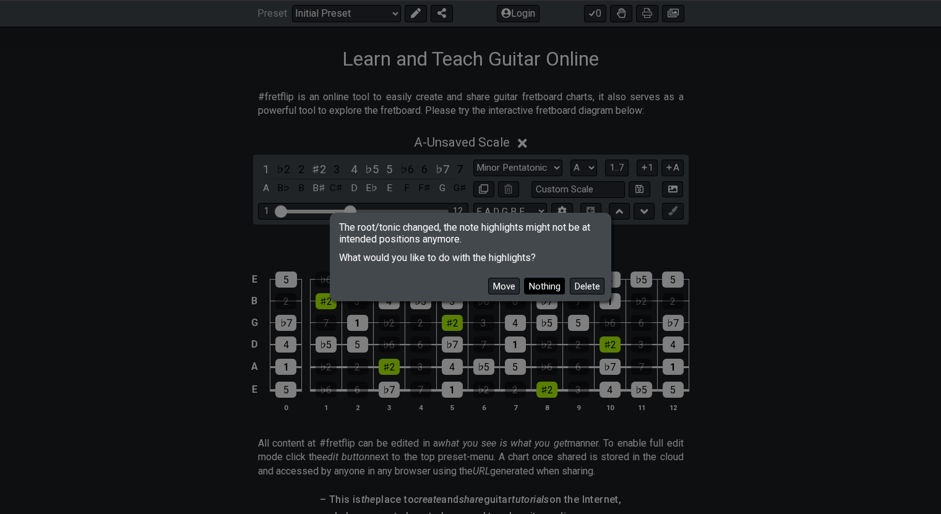
click at [545, 282] on button "Nothing" at bounding box center [544, 286] width 41 height 17
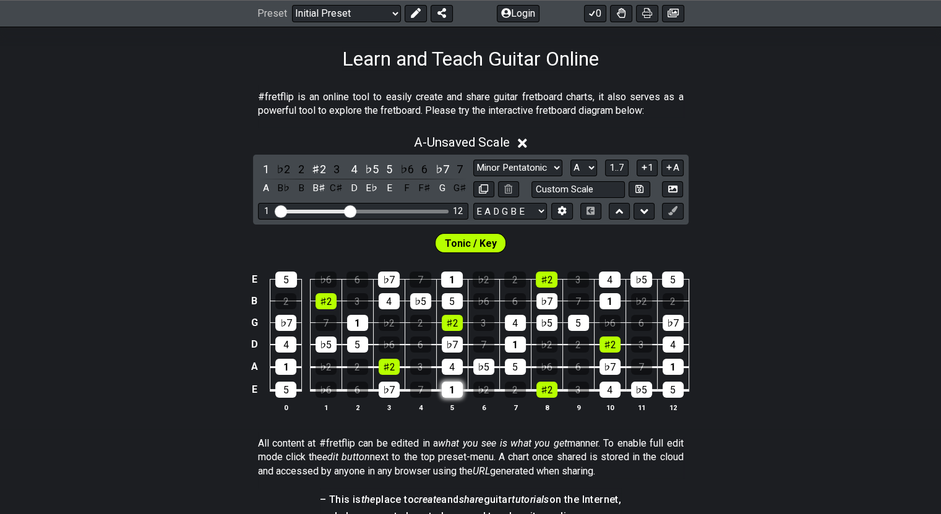
click at [456, 390] on div "1" at bounding box center [452, 390] width 21 height 16
click at [577, 167] on select "A♭ A A♯ B♭ B C C♯ D♭ D D♯ E♭ E F F♯ G♭ G G♯" at bounding box center [584, 168] width 27 height 17
select select "C"
click at [571, 160] on select "A♭ A A♯ B♭ B C C♯ D♭ D D♯ E♭ E F F♯ G♭ G G♯" at bounding box center [584, 168] width 27 height 17
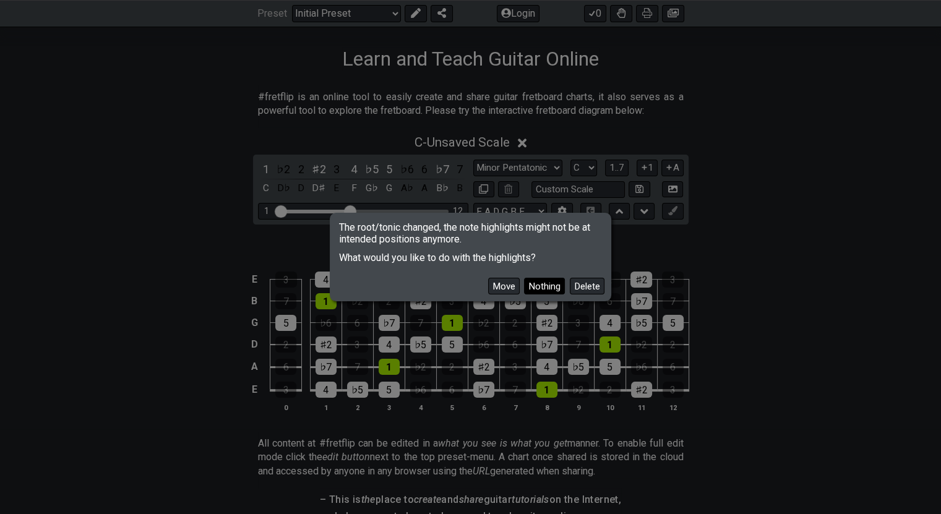
click at [548, 284] on button "Nothing" at bounding box center [544, 286] width 41 height 17
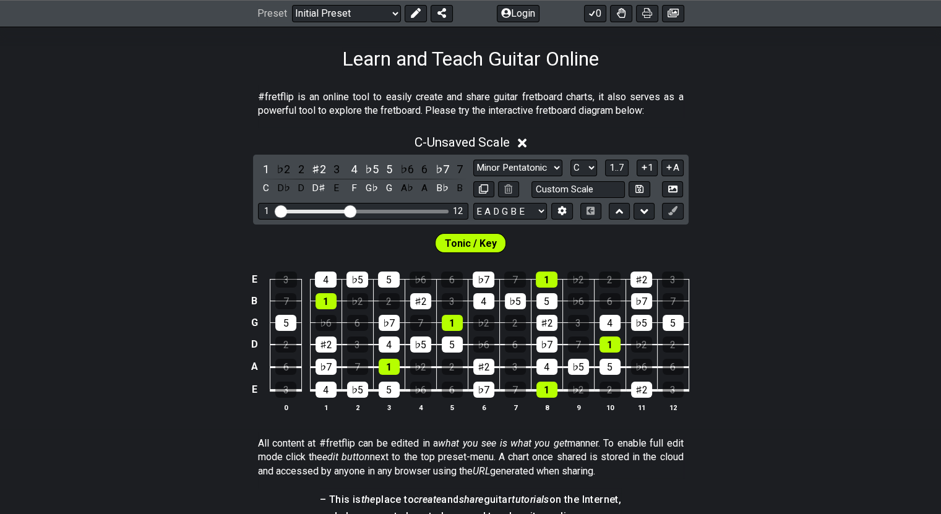
click at [631, 223] on div "C - Unsaved Scale 1 ♭2 2 ♯2 3 4 ♭5 5 ♭6 6 ♭7 7 C D♭ D D♯ E F G♭ G A♭ A B♭ B Min…" at bounding box center [470, 279] width 941 height 302
click at [631, 166] on icon at bounding box center [670, 167] width 12 height 9
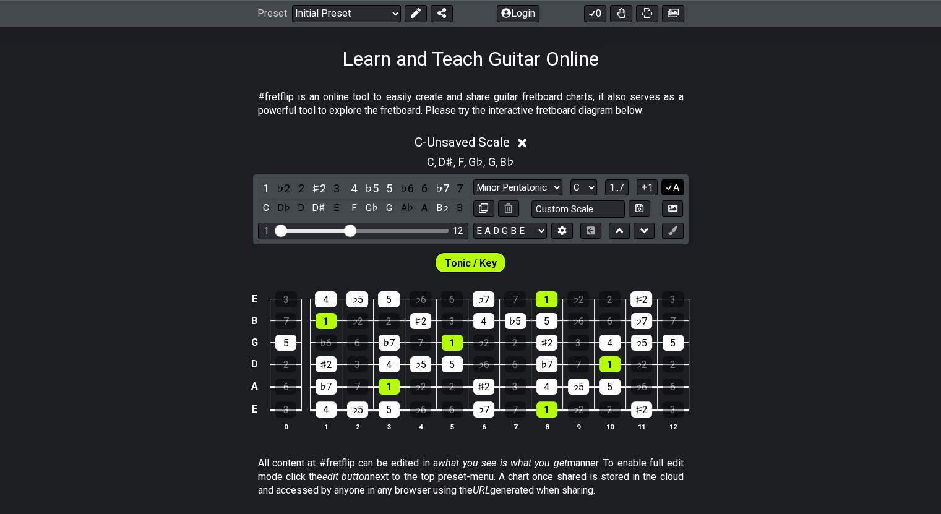
click at [631, 188] on icon at bounding box center [670, 187] width 12 height 9
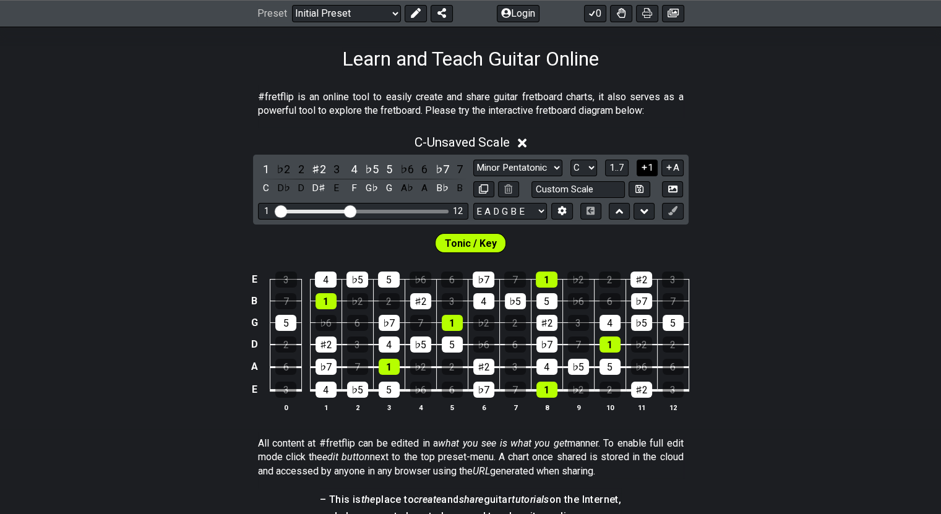
click at [631, 170] on icon at bounding box center [645, 167] width 12 height 9
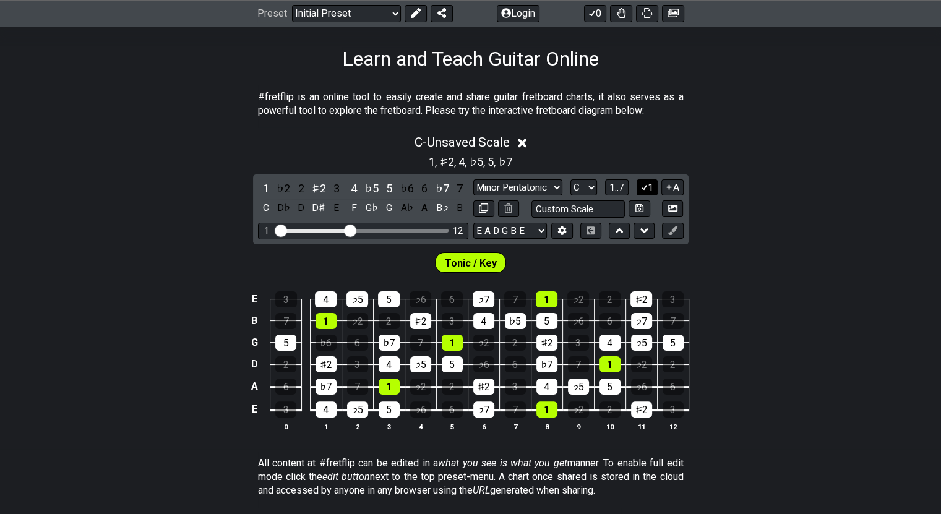
click at [631, 184] on icon at bounding box center [645, 187] width 12 height 9
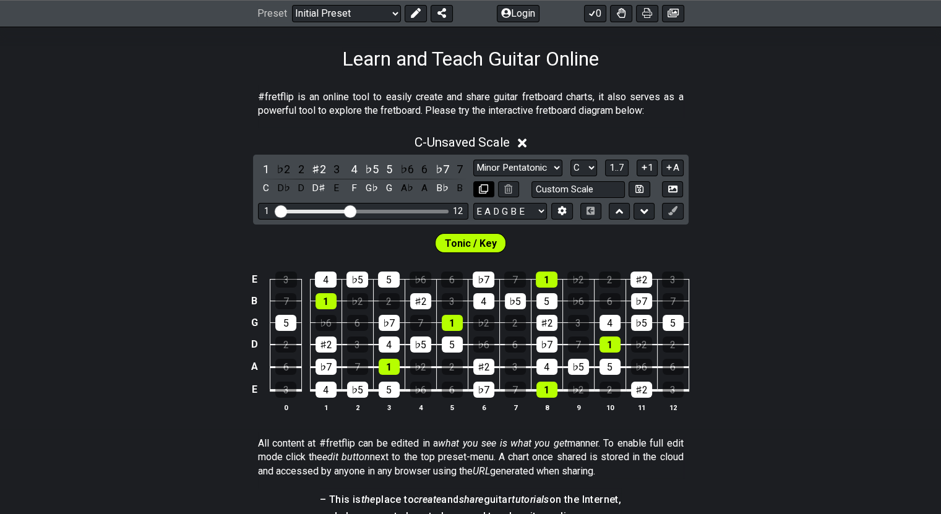
click at [485, 189] on icon at bounding box center [483, 188] width 9 height 9
select select "C"
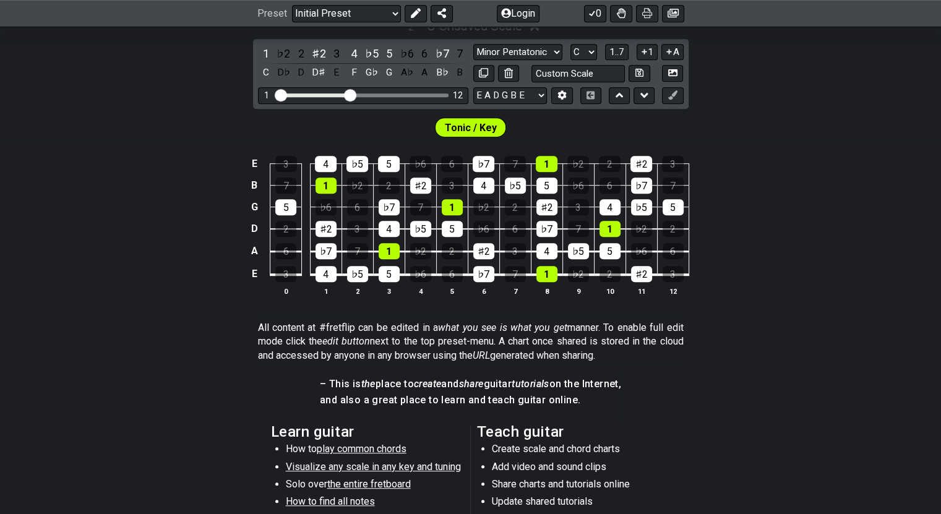
scroll to position [582, 0]
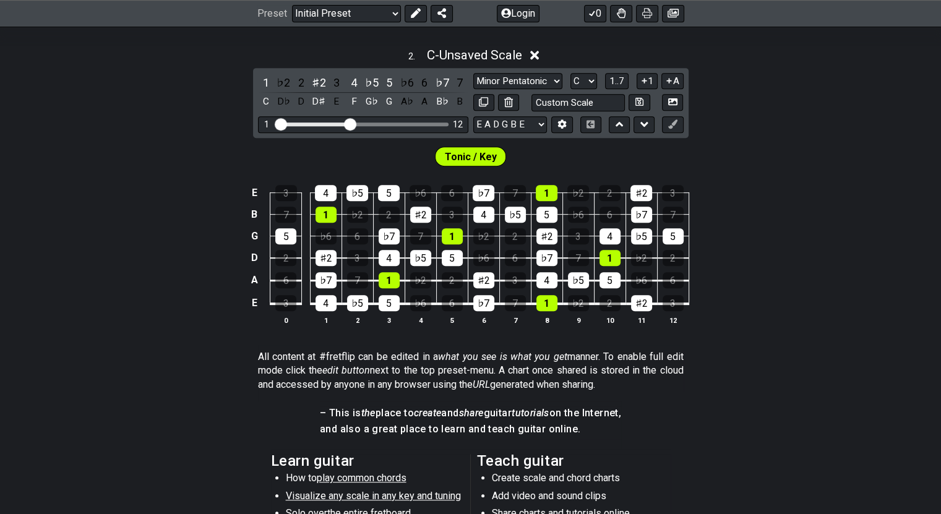
click at [631, 169] on div "E 3 4 ♭5 5 ♭6 6 ♭7 7 1 ♭2 2 ♯2 3 B 7 1 ♭2 2 ♯2 3 4 ♭5 5 ♭6 6 ♭7 7 G 5 ♭6 6 ♭7 7…" at bounding box center [470, 256] width 941 height 174
click at [478, 156] on span "Tonic / Key" at bounding box center [471, 157] width 52 height 18
click at [477, 152] on span "Tonic / Key" at bounding box center [471, 157] width 52 height 18
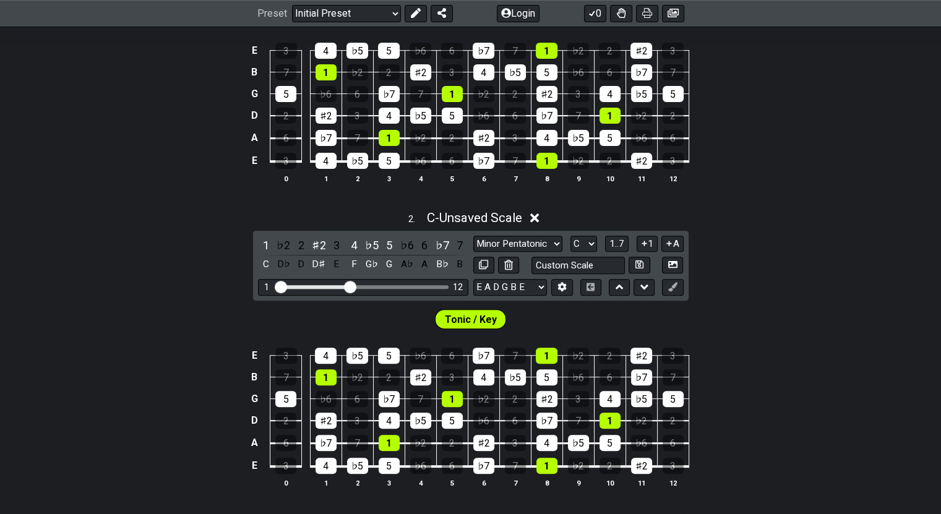
scroll to position [417, 0]
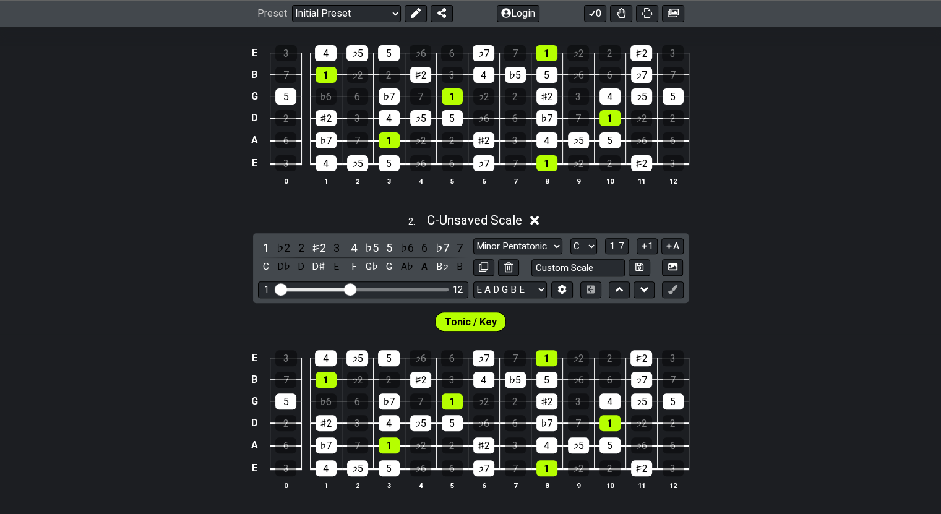
click at [441, 337] on td "6" at bounding box center [452, 348] width 32 height 22
click at [538, 225] on icon at bounding box center [534, 220] width 9 height 13
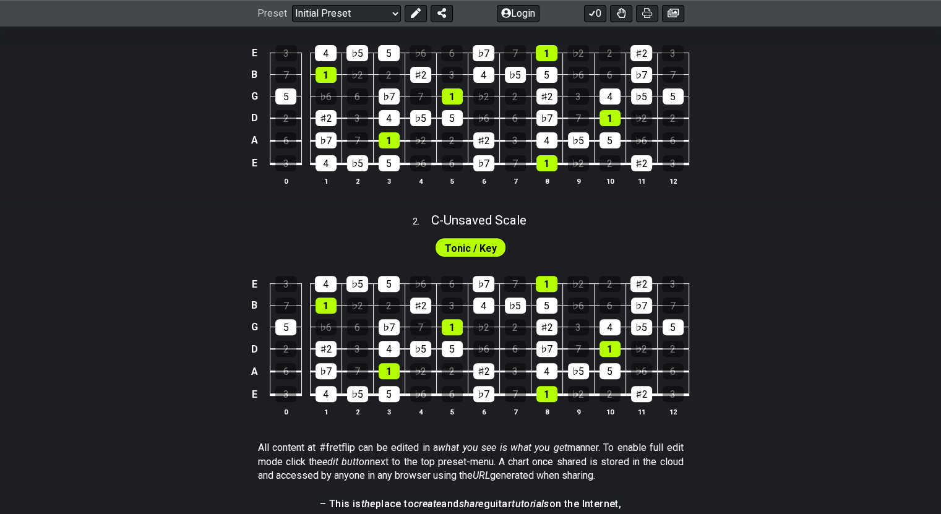
click at [538, 223] on div "2 . C - Unsaved Scale" at bounding box center [470, 217] width 941 height 24
select select "C"
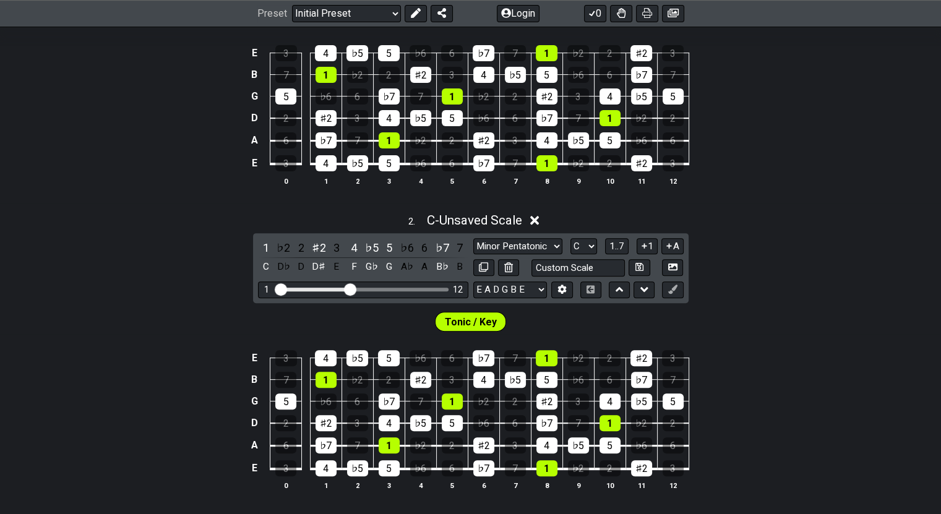
click at [537, 223] on icon at bounding box center [534, 220] width 9 height 13
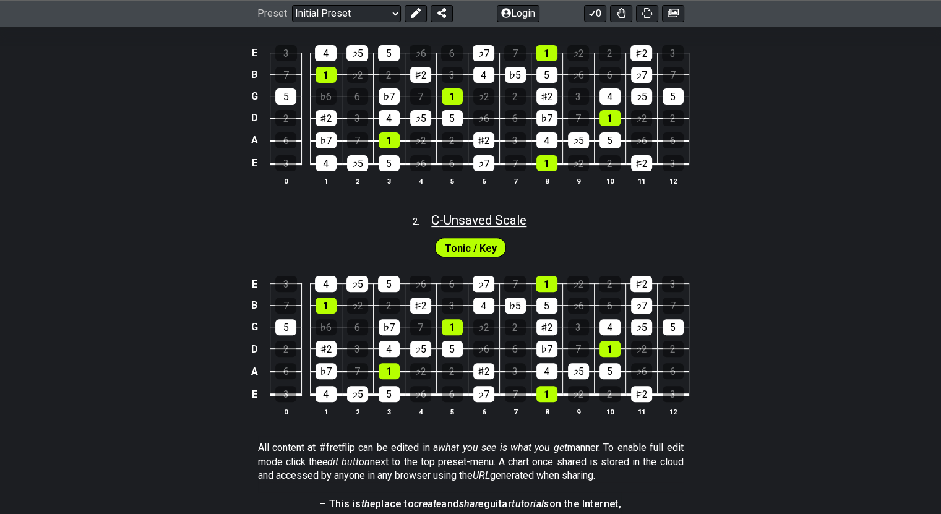
drag, startPoint x: 493, startPoint y: 215, endPoint x: 482, endPoint y: 217, distance: 10.7
click at [485, 214] on span "C - Unsaved Scale" at bounding box center [478, 220] width 95 height 15
select select "C"
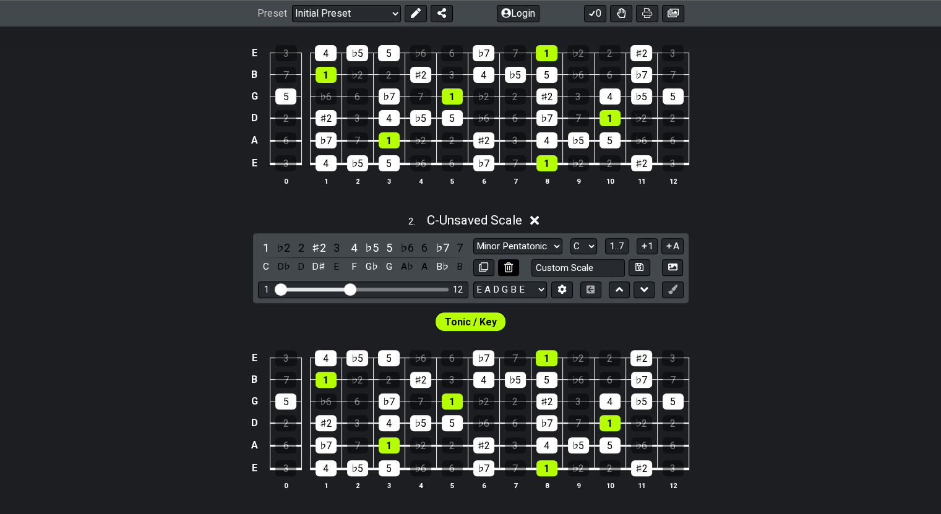
click at [513, 265] on button at bounding box center [508, 267] width 21 height 17
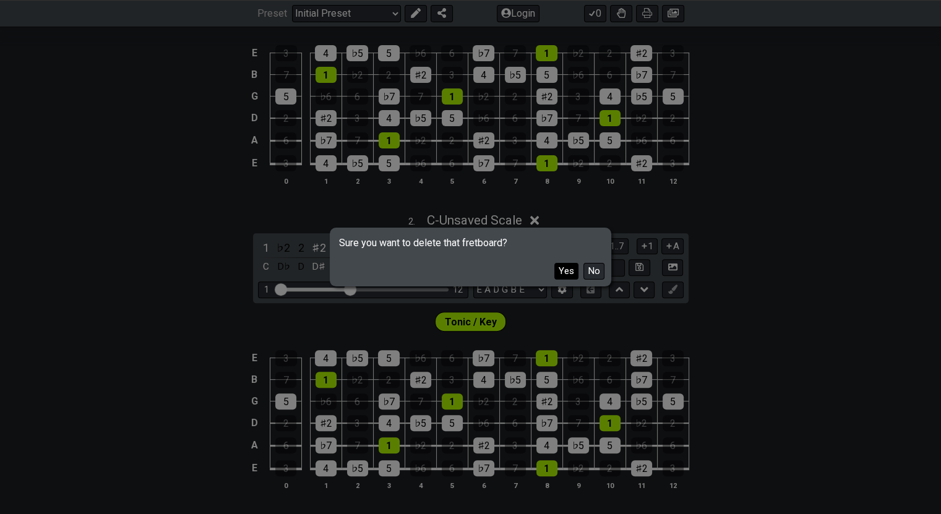
click at [571, 270] on button "Yes" at bounding box center [567, 271] width 24 height 17
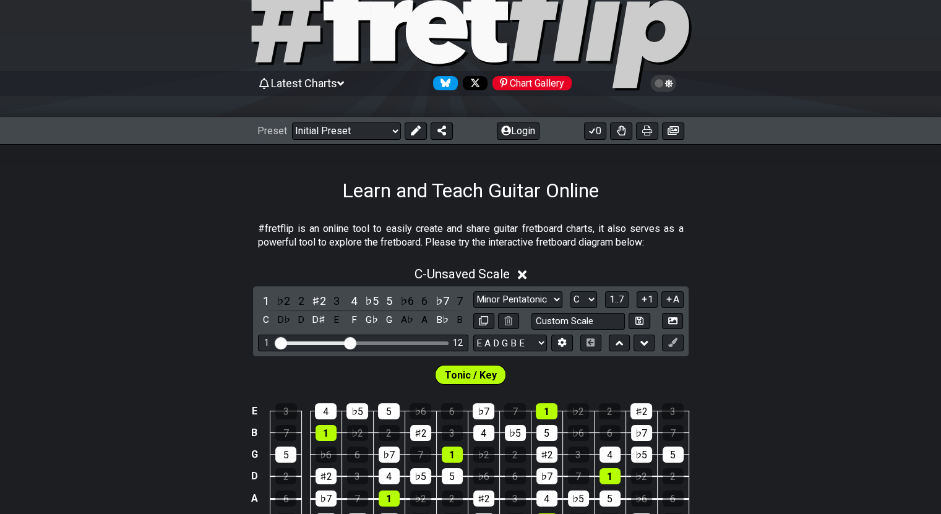
scroll to position [0, 0]
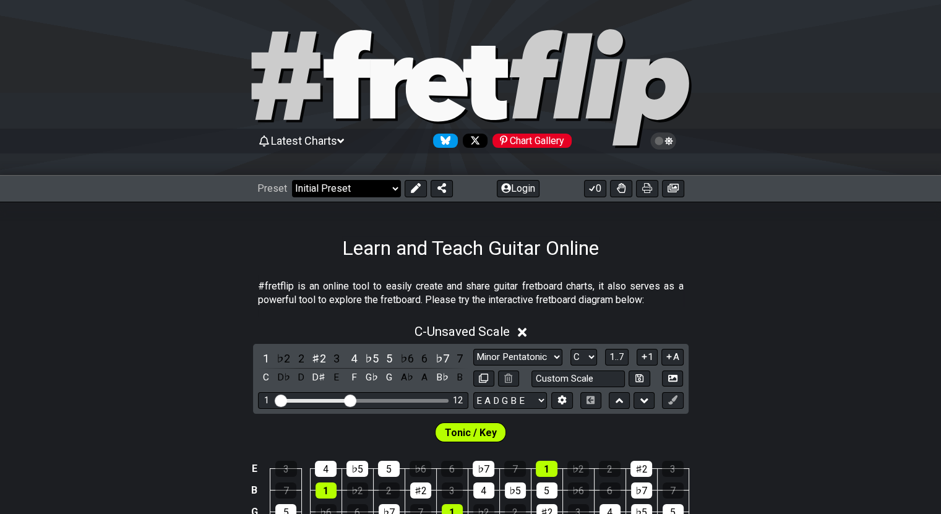
click at [371, 183] on select "Welcome to #fretflip! Initial Preset Custom Preset Minor Pentatonic Major Penta…" at bounding box center [346, 188] width 109 height 17
click at [292, 180] on select "Welcome to #fretflip! Initial Preset Custom Preset Minor Pentatonic Major Penta…" at bounding box center [346, 188] width 109 height 17
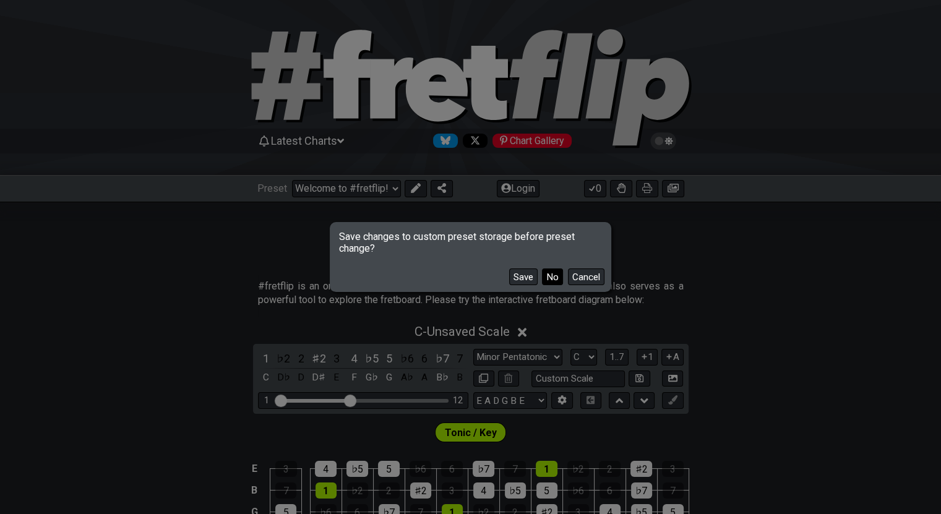
click at [555, 278] on button "No" at bounding box center [552, 277] width 21 height 17
select select "/musical-notes-explained"
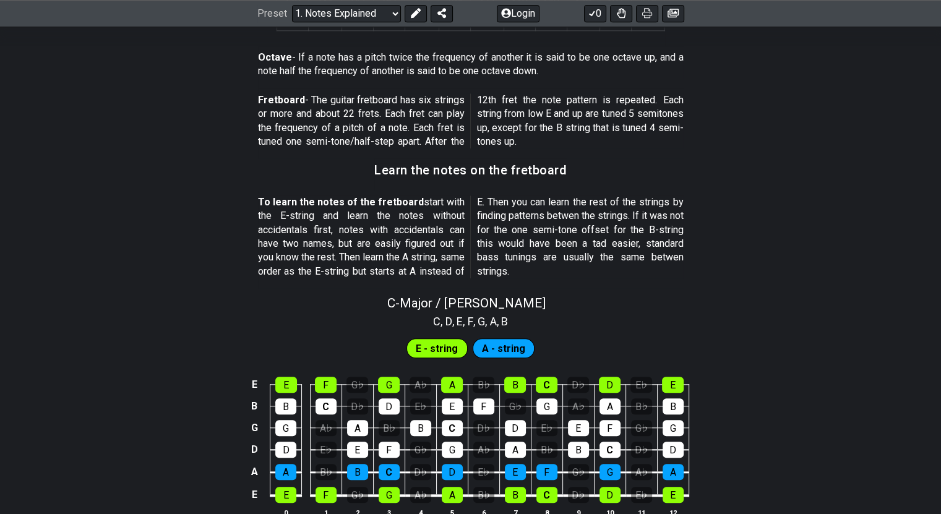
scroll to position [1157, 0]
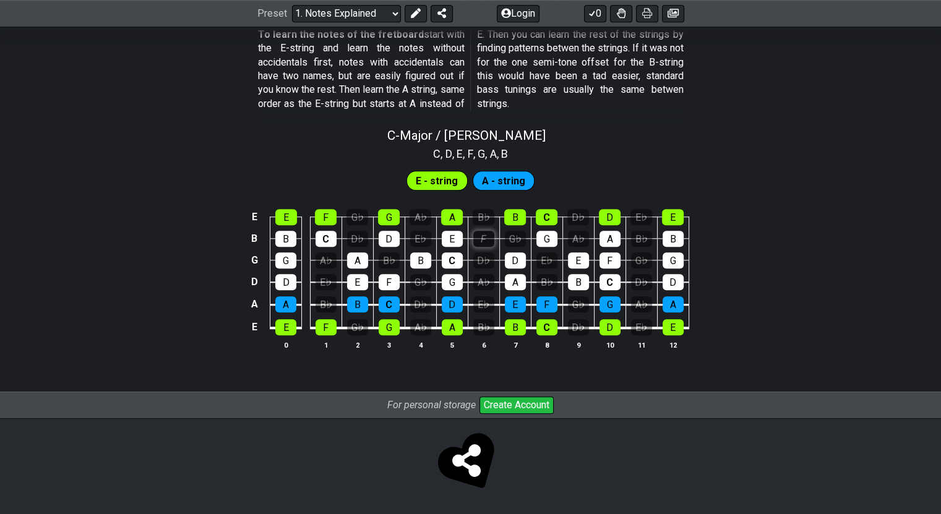
click at [480, 233] on div "F" at bounding box center [483, 239] width 21 height 16
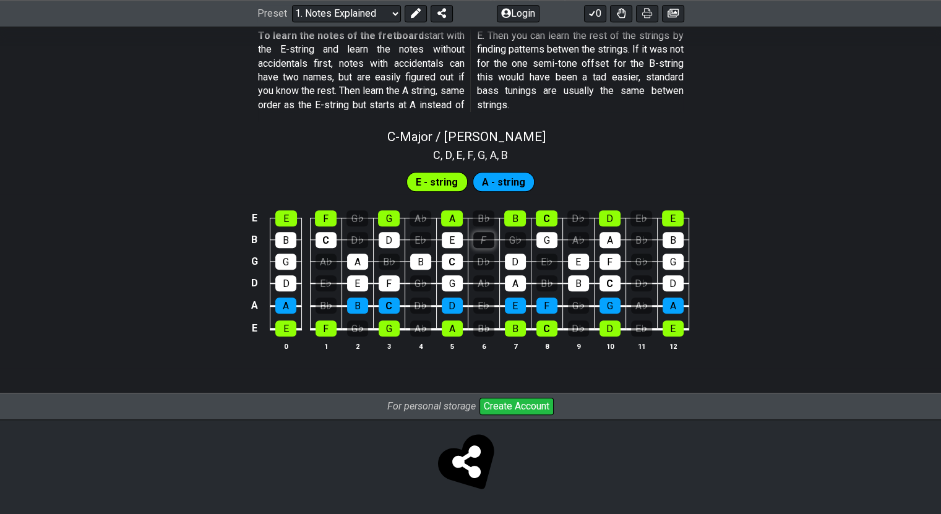
click at [478, 240] on div "F" at bounding box center [483, 240] width 21 height 16
